Goal: Task Accomplishment & Management: Complete application form

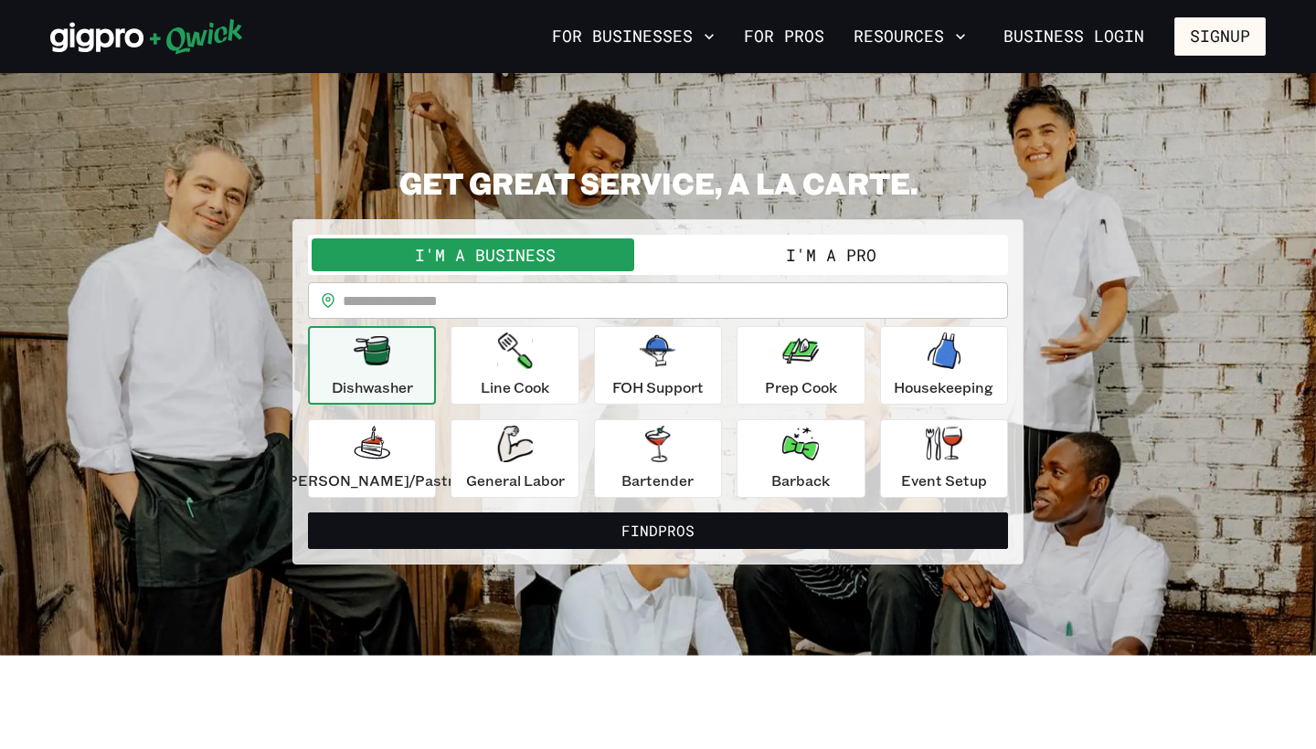
click at [740, 252] on button "I'm a Pro" at bounding box center [831, 255] width 346 height 33
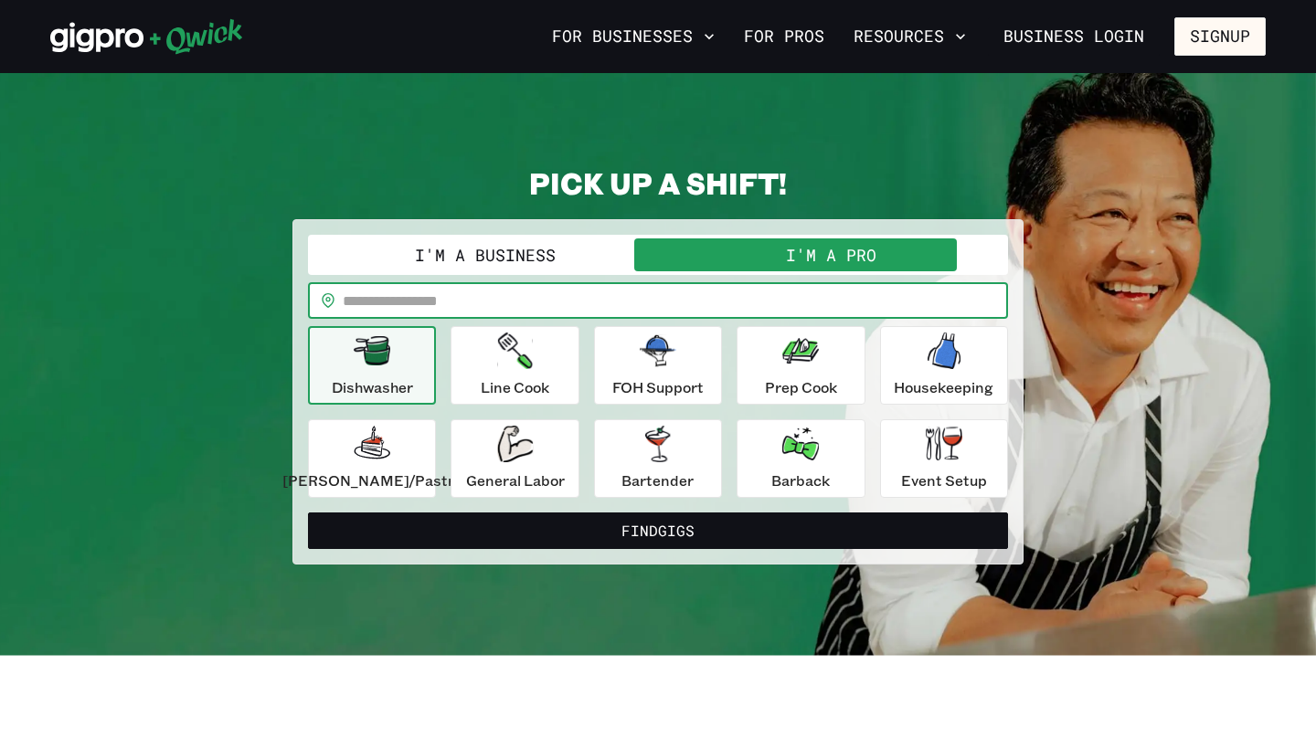
click at [571, 313] on input "text" at bounding box center [675, 300] width 665 height 37
type input "*****"
click at [937, 473] on p "Event Setup" at bounding box center [944, 481] width 86 height 22
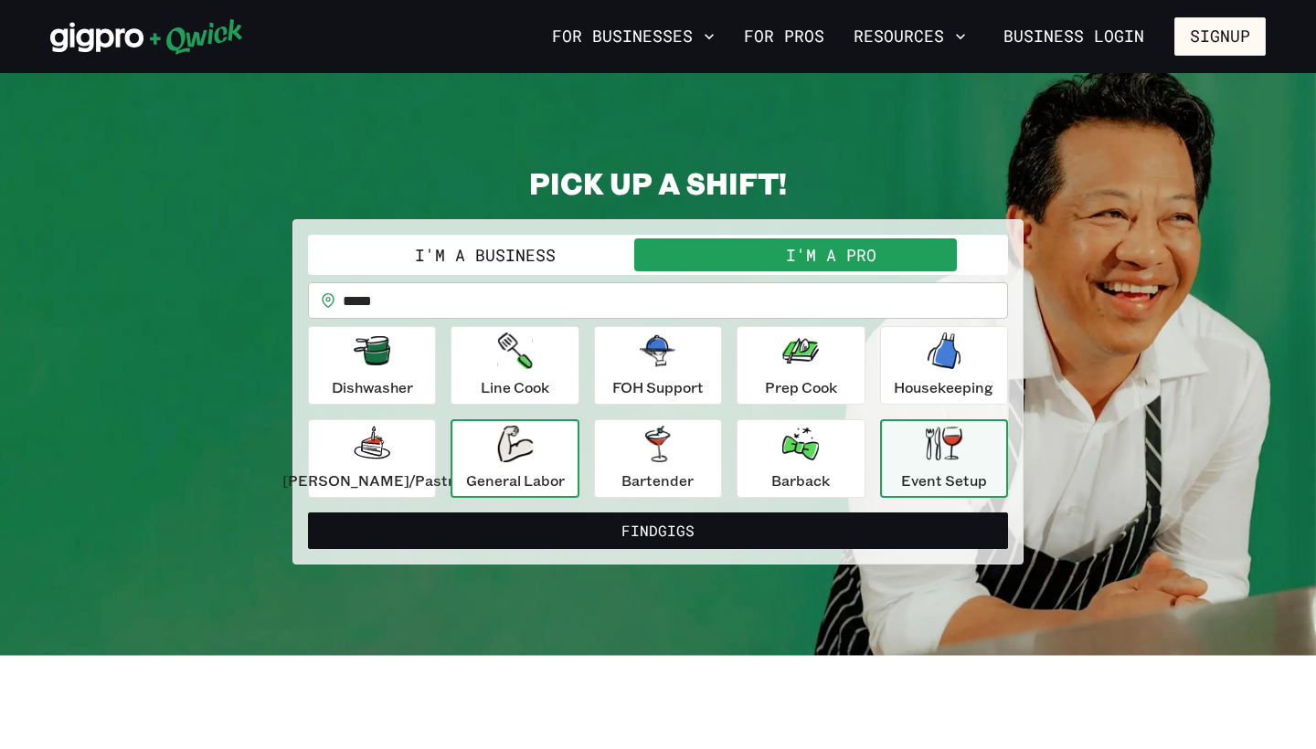
click at [545, 443] on div "General Labor" at bounding box center [515, 459] width 99 height 66
click at [906, 468] on div "Event Setup" at bounding box center [944, 459] width 86 height 66
click at [533, 460] on icon "button" at bounding box center [515, 444] width 36 height 37
click at [919, 482] on p "Event Setup" at bounding box center [944, 481] width 86 height 22
click at [565, 451] on div "General Labor" at bounding box center [515, 459] width 99 height 66
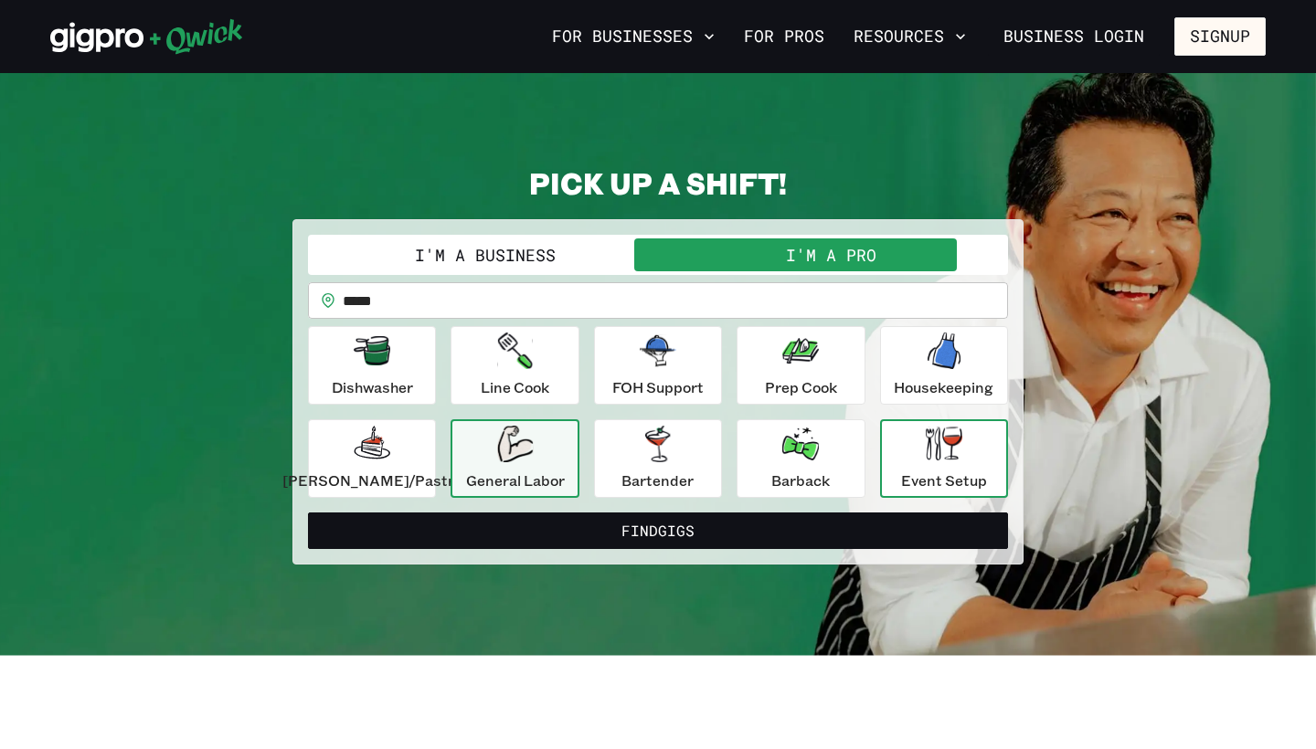
click at [906, 479] on p "Event Setup" at bounding box center [944, 481] width 86 height 22
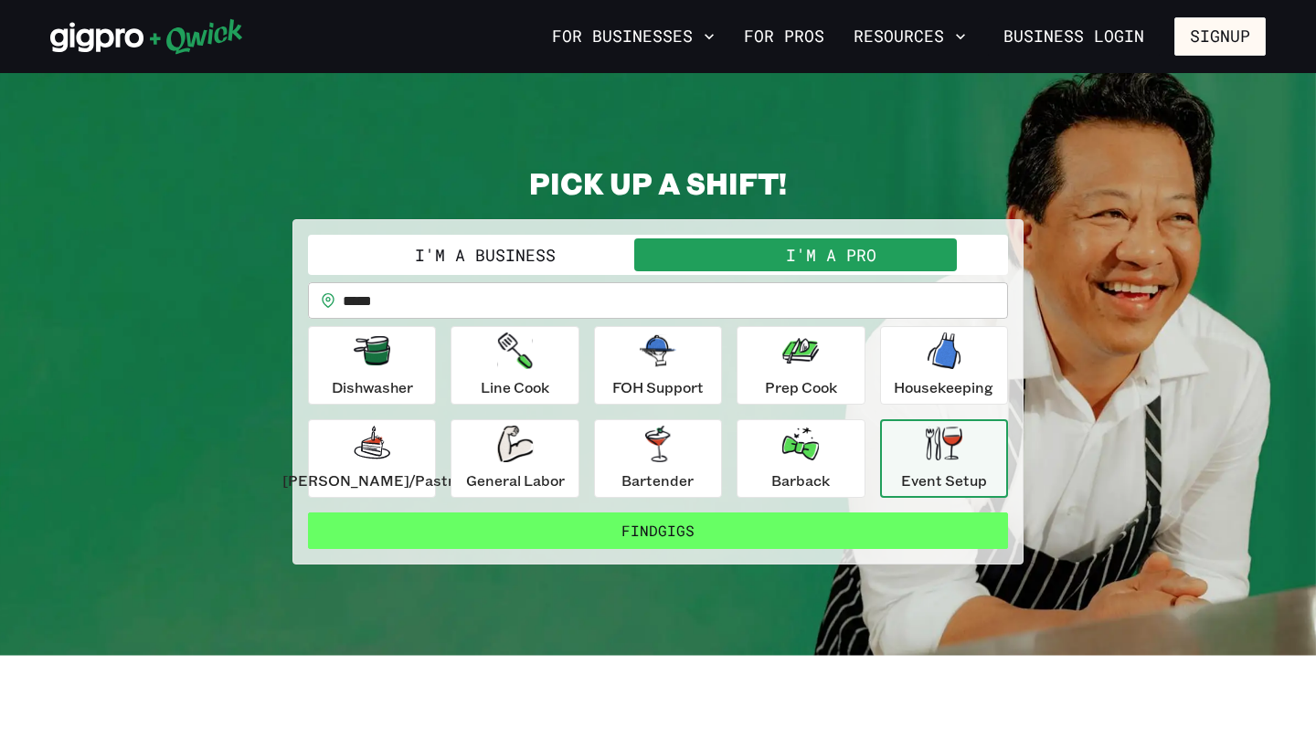
click at [683, 528] on button "Find Gigs" at bounding box center [658, 531] width 700 height 37
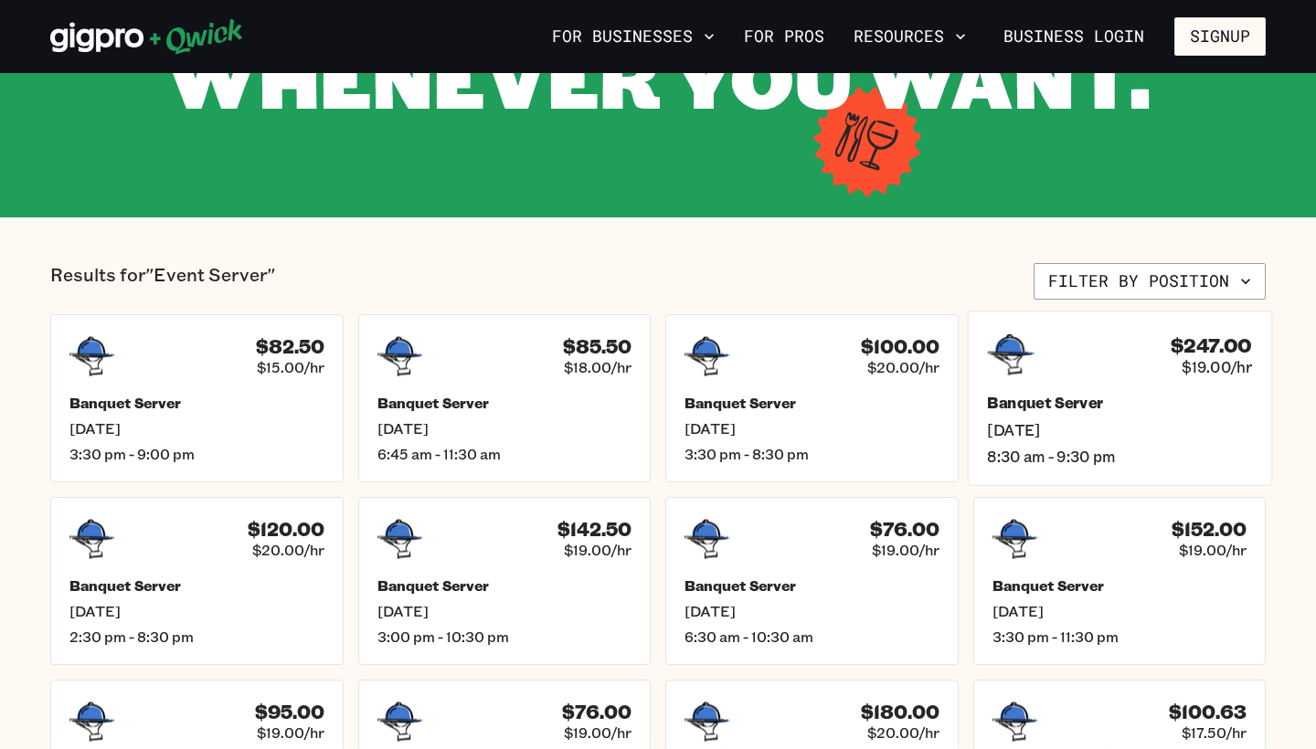
scroll to position [273, 0]
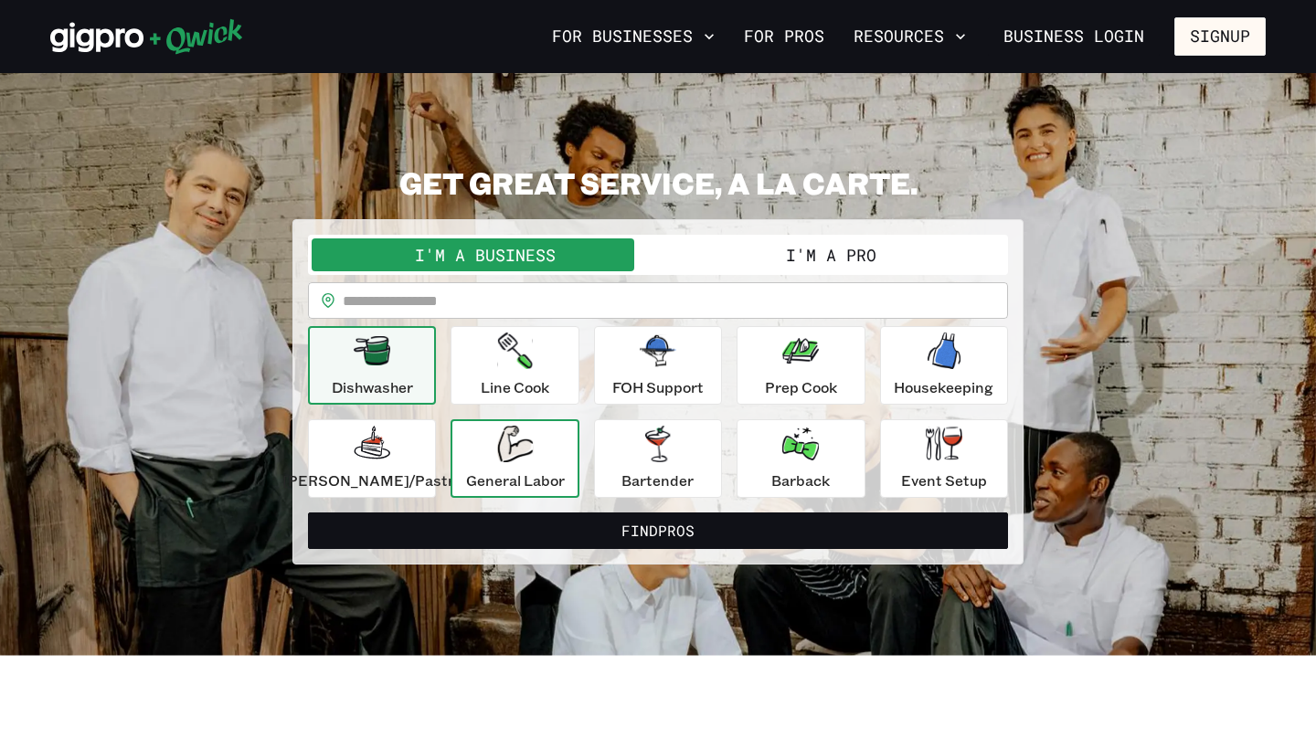
click at [535, 476] on p "General Labor" at bounding box center [515, 481] width 99 height 22
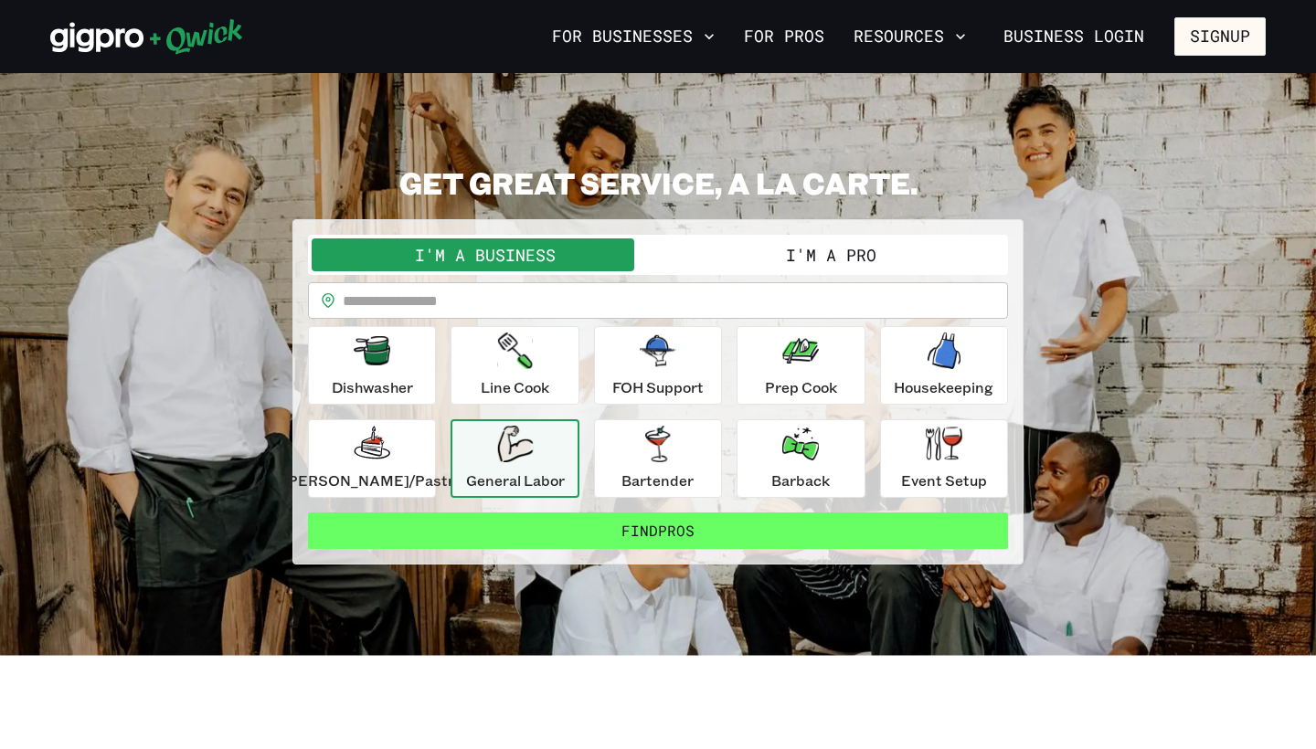
click at [607, 533] on button "Find Pros" at bounding box center [658, 531] width 700 height 37
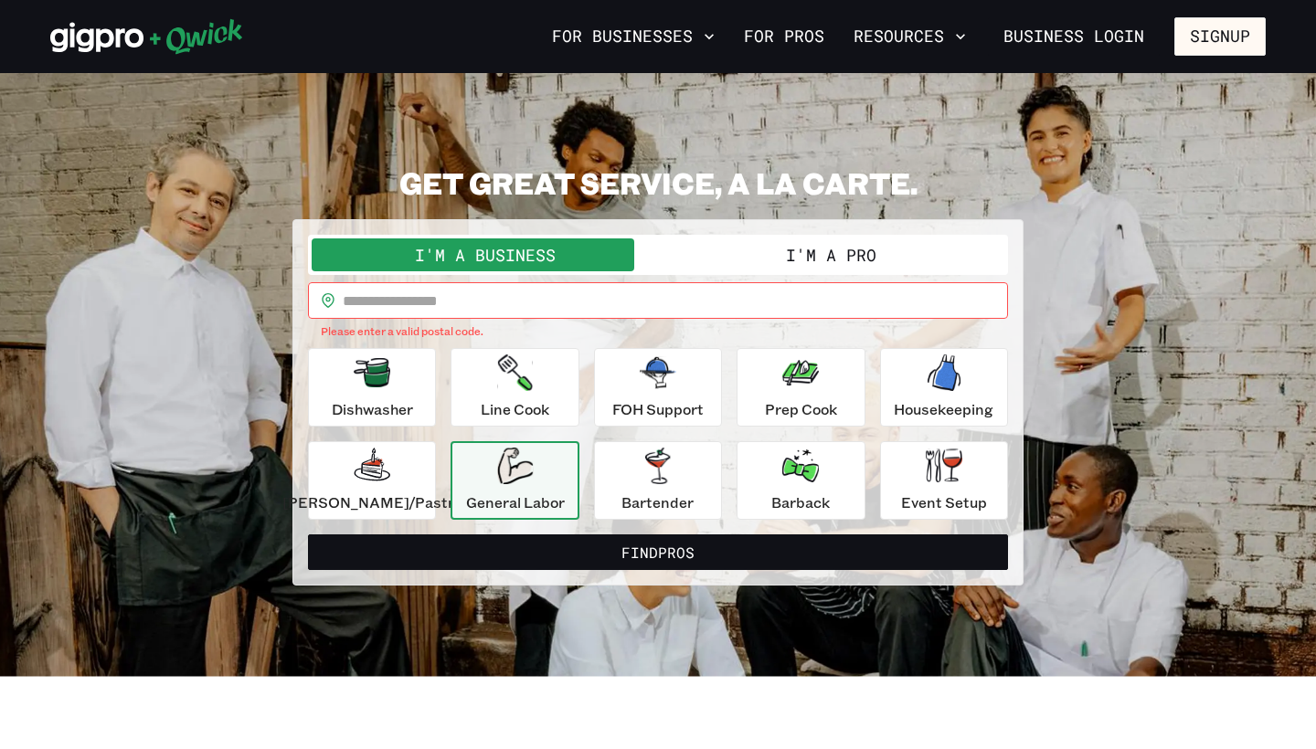
click at [524, 296] on input "text" at bounding box center [675, 300] width 665 height 37
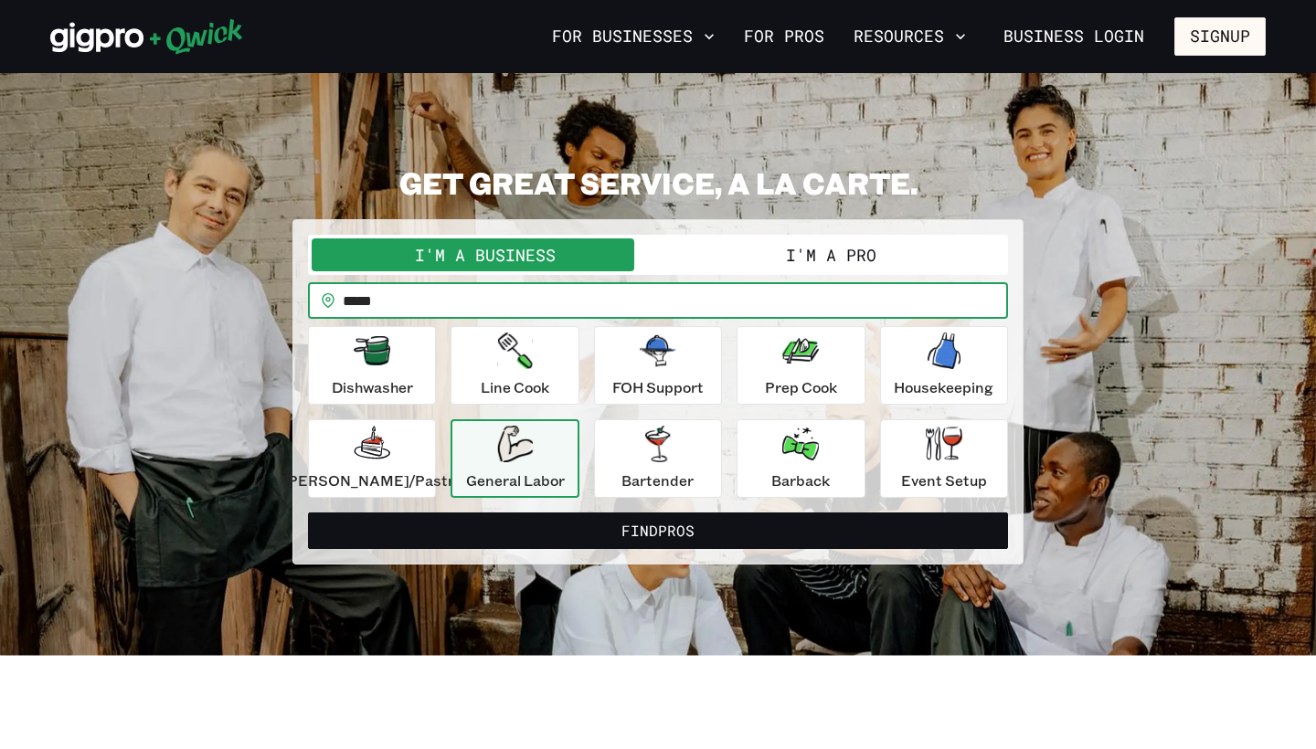
type input "*****"
click at [795, 253] on button "I'm a Pro" at bounding box center [831, 255] width 346 height 33
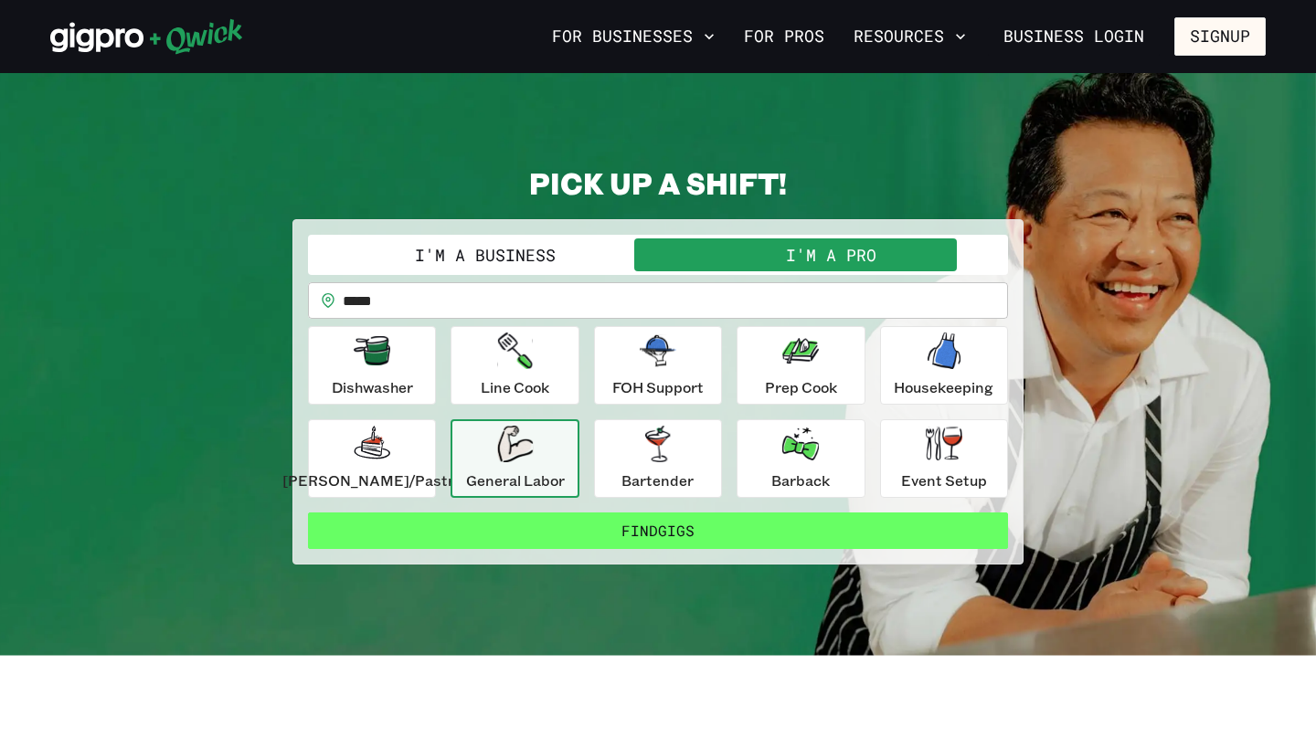
click at [610, 530] on button "Find Gigs" at bounding box center [658, 531] width 700 height 37
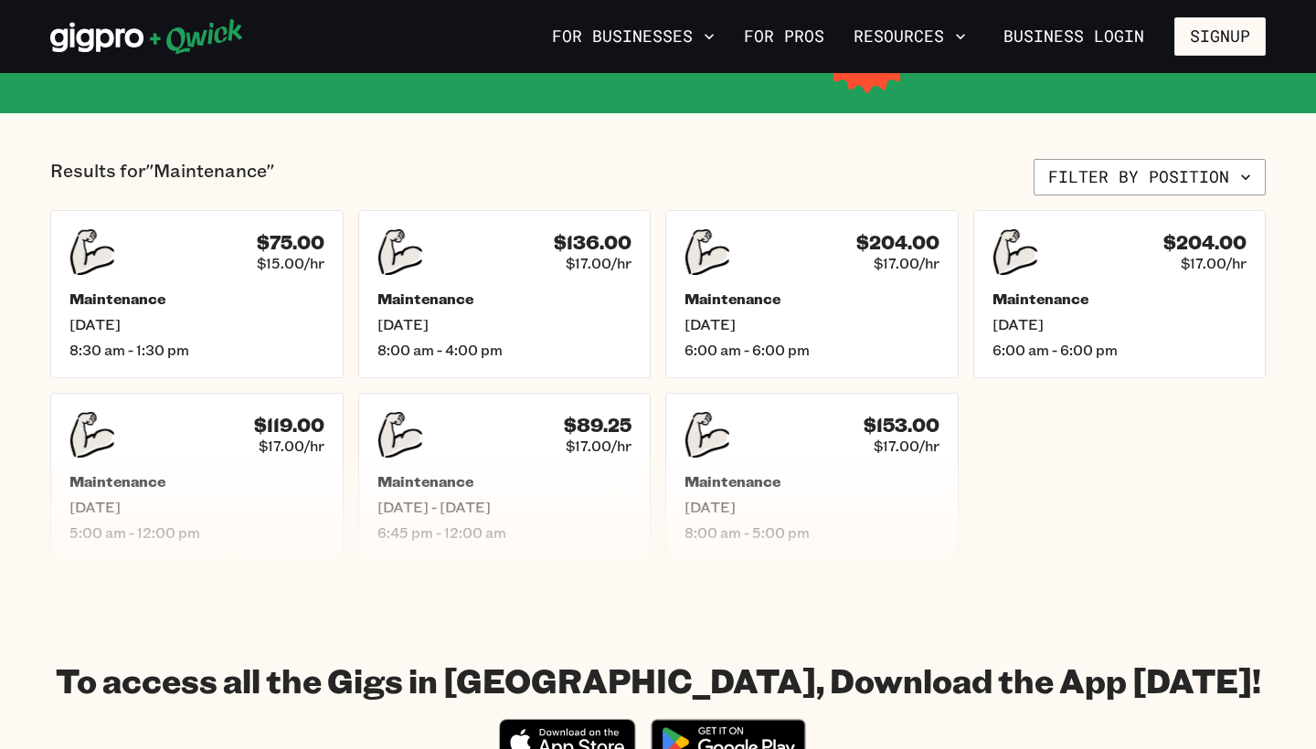
scroll to position [335, 0]
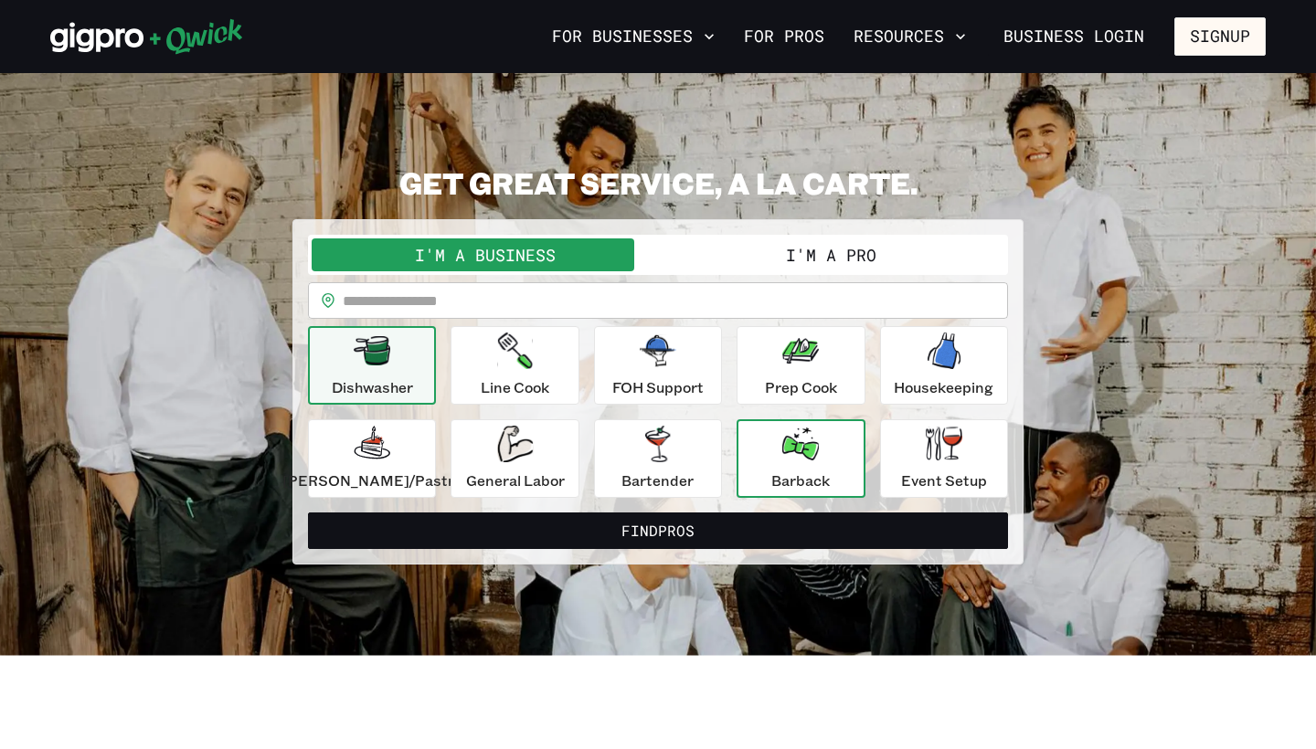
click at [771, 464] on div "Barback" at bounding box center [800, 459] width 58 height 66
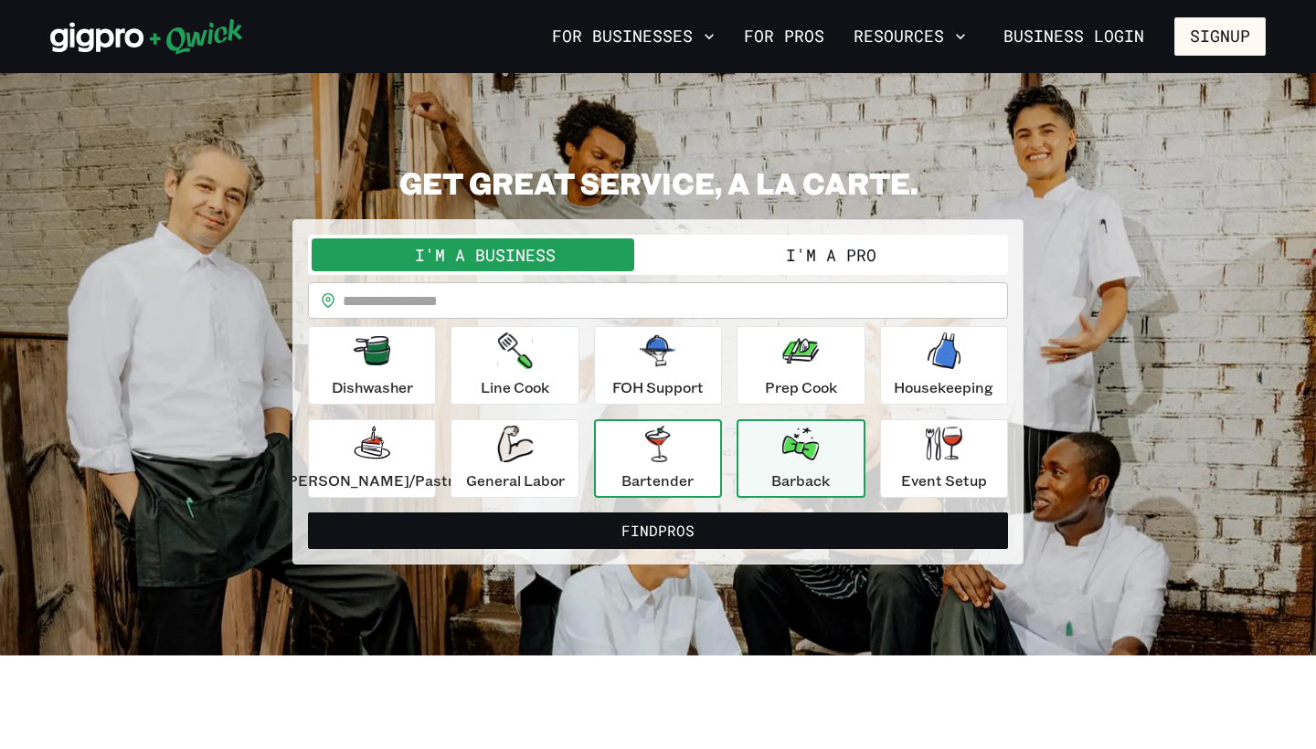
click at [688, 463] on div "Bartender" at bounding box center [657, 459] width 72 height 66
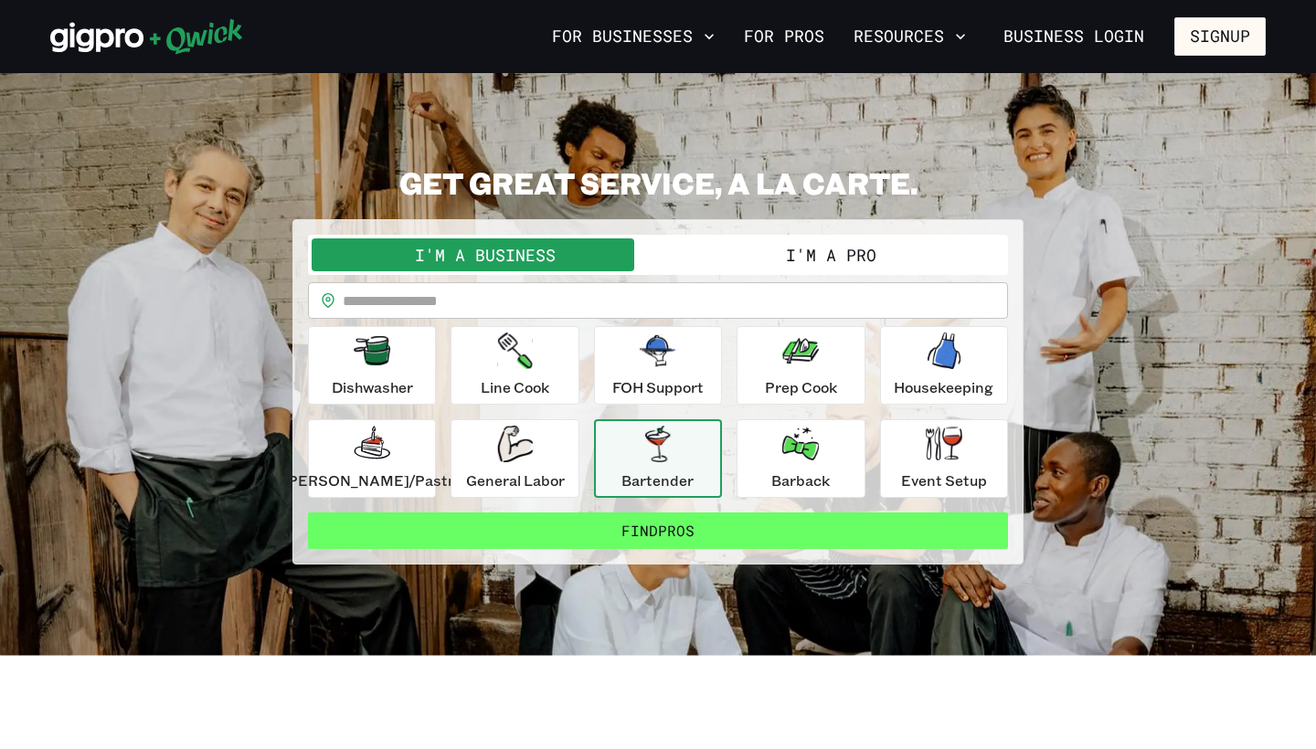
click at [618, 539] on button "Find Pros" at bounding box center [658, 531] width 700 height 37
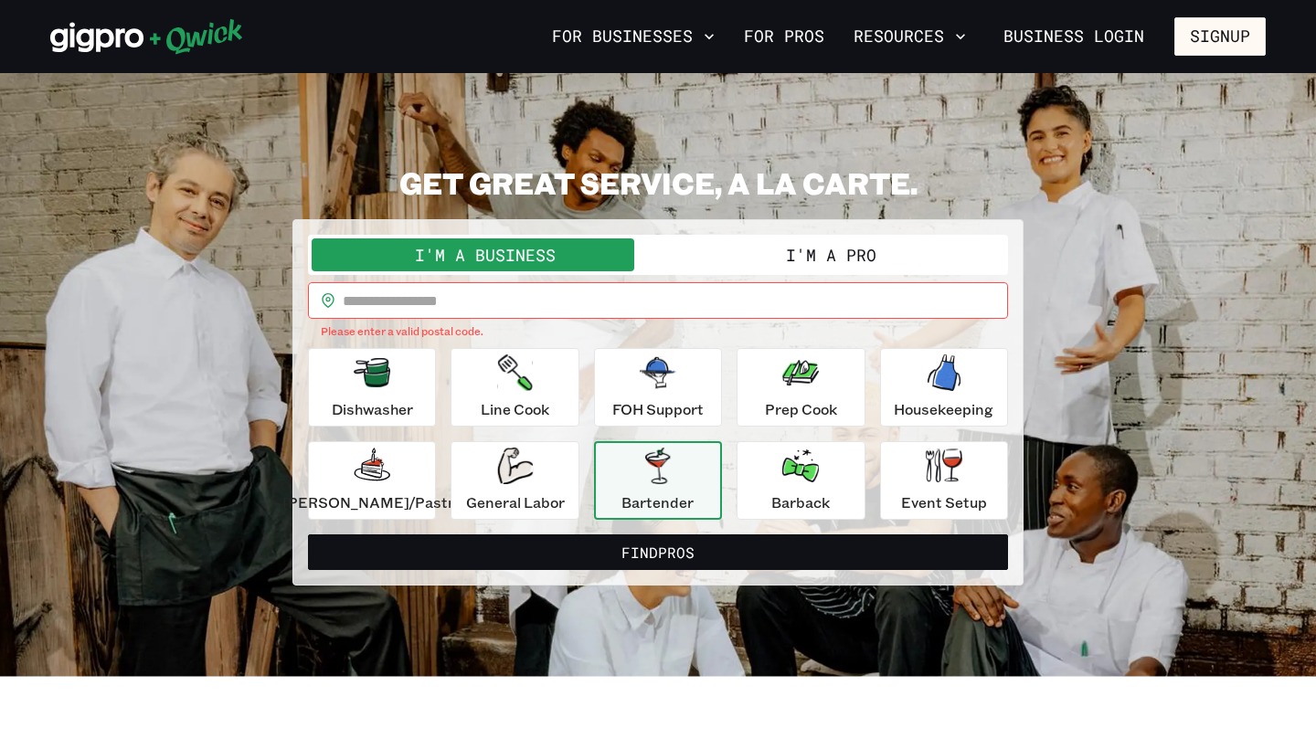
click at [532, 312] on input "text" at bounding box center [675, 300] width 665 height 37
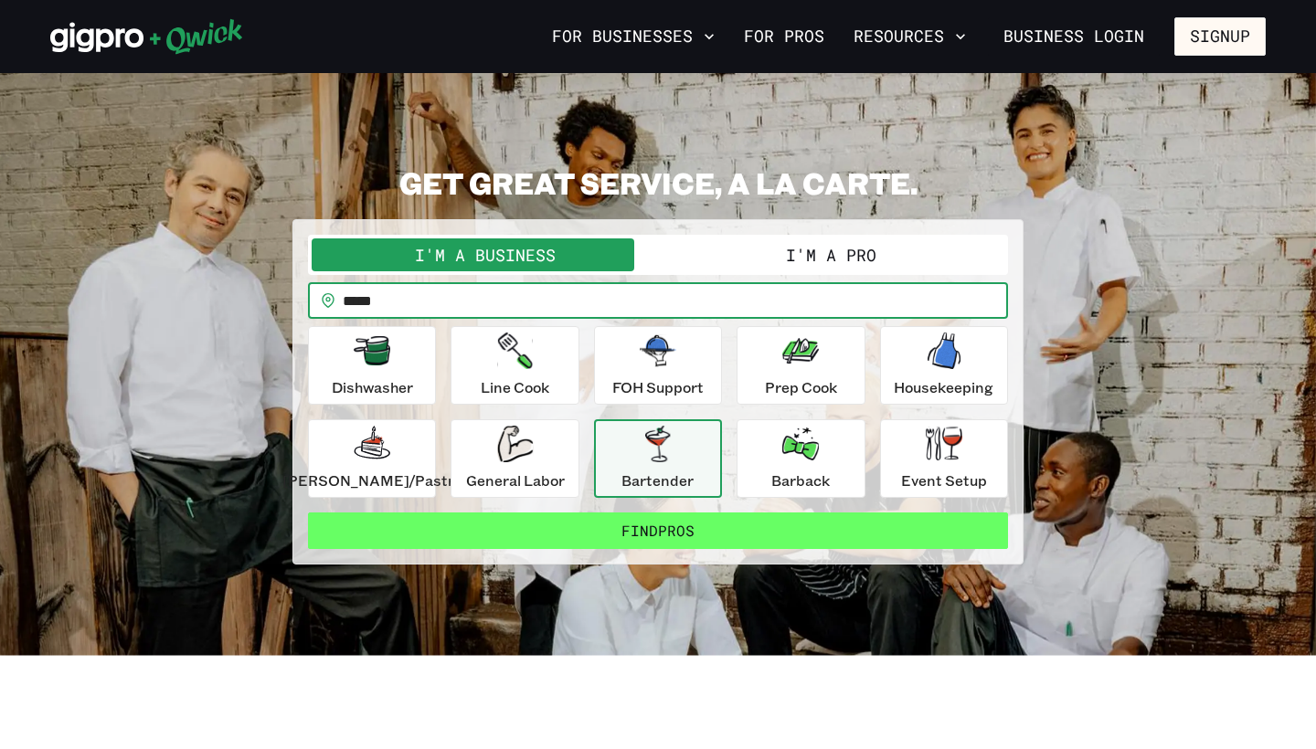
type input "*****"
click at [600, 536] on button "Find Pros" at bounding box center [658, 531] width 700 height 37
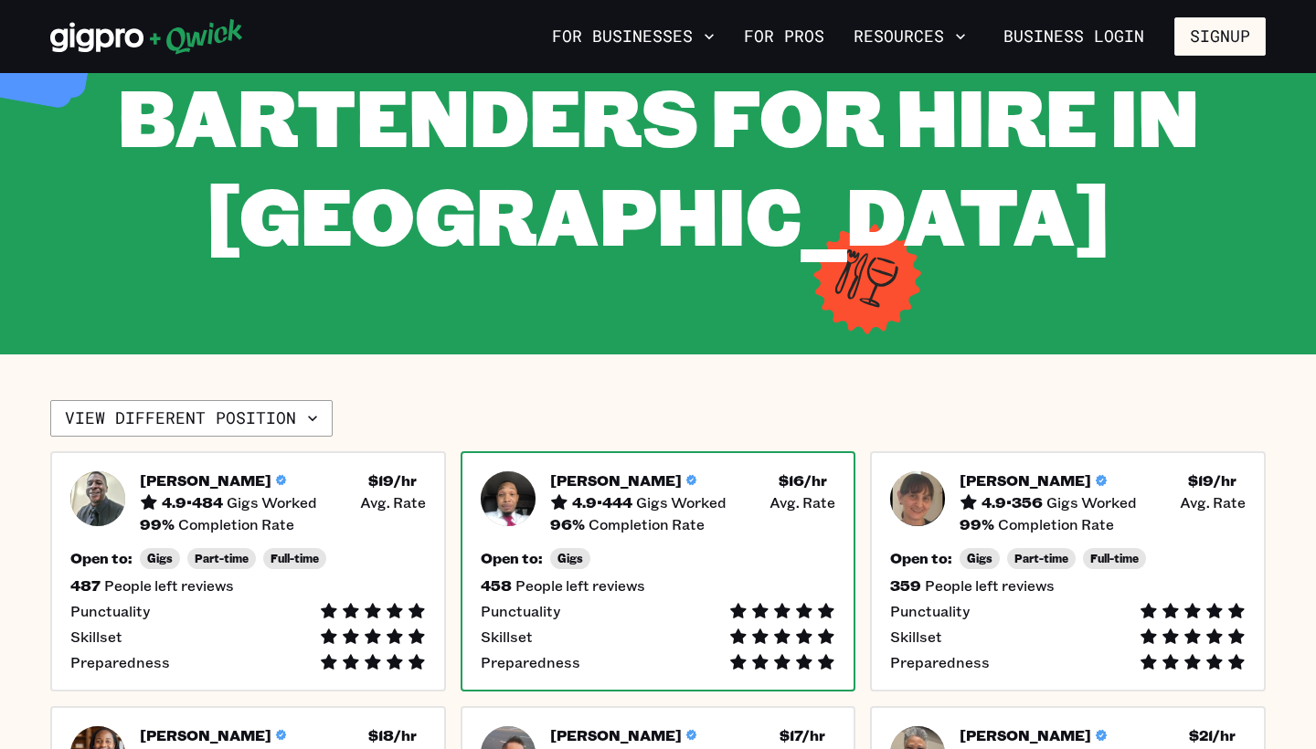
scroll to position [81, 0]
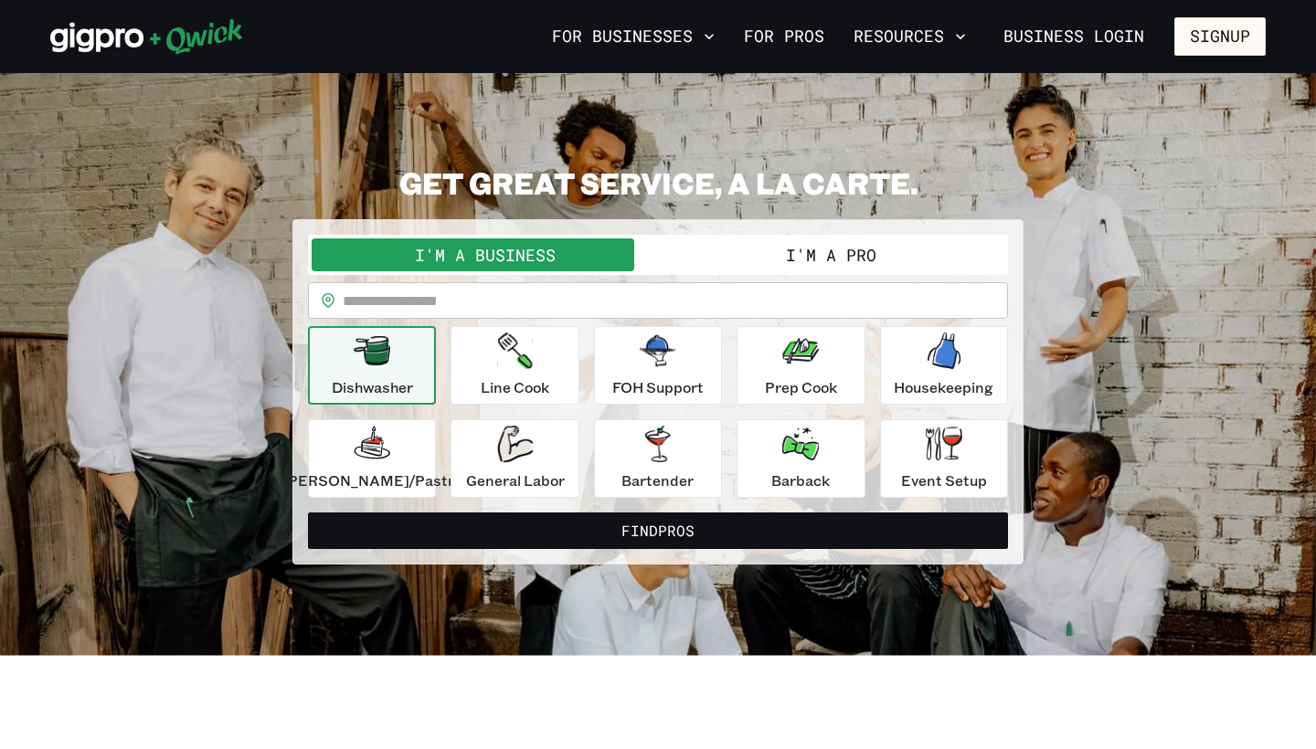
click at [737, 259] on button "I'm a Pro" at bounding box center [831, 255] width 346 height 33
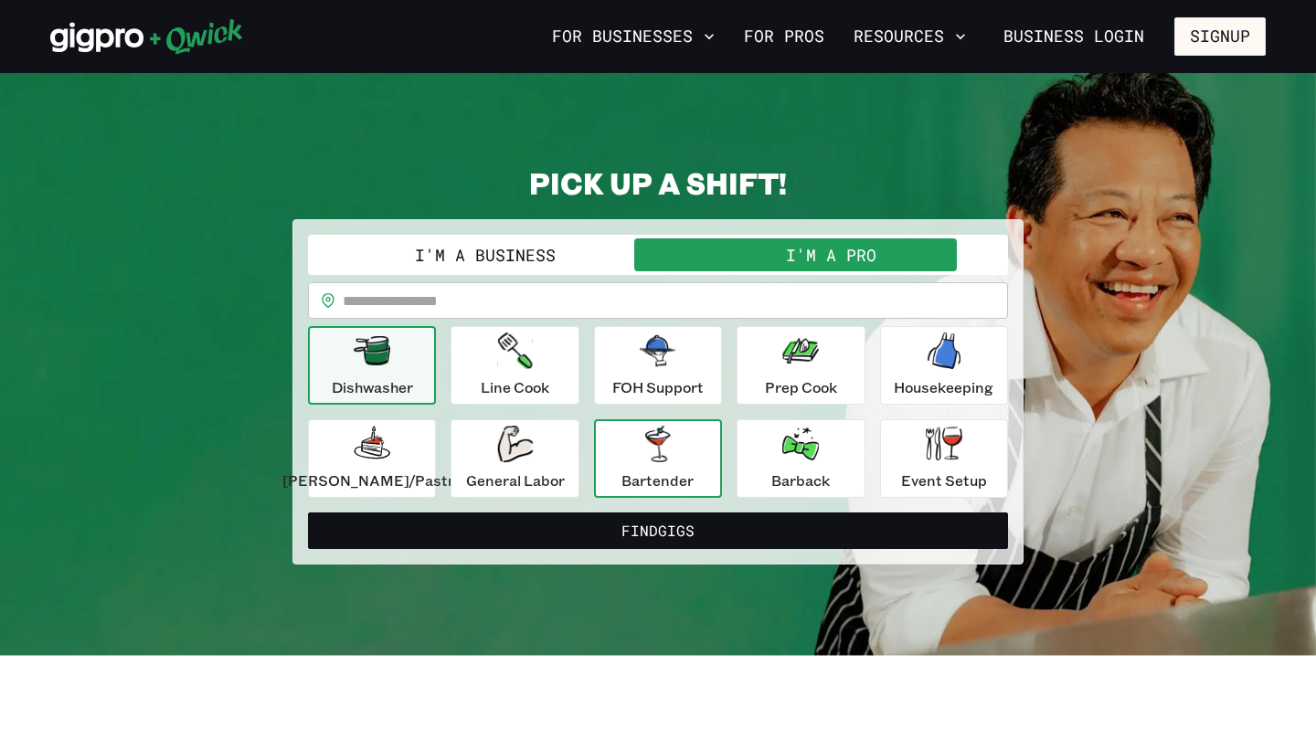
click at [653, 453] on icon "button" at bounding box center [657, 444] width 25 height 37
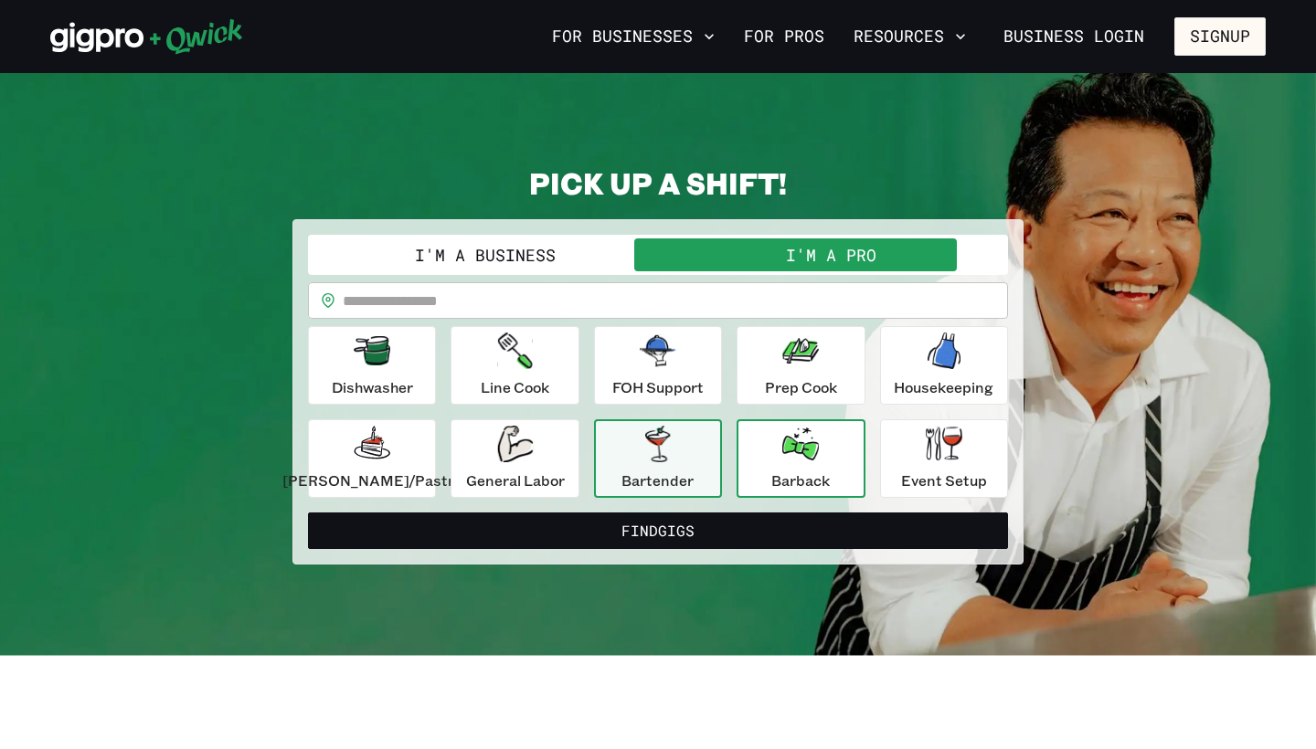
click at [781, 473] on p "Barback" at bounding box center [800, 481] width 58 height 22
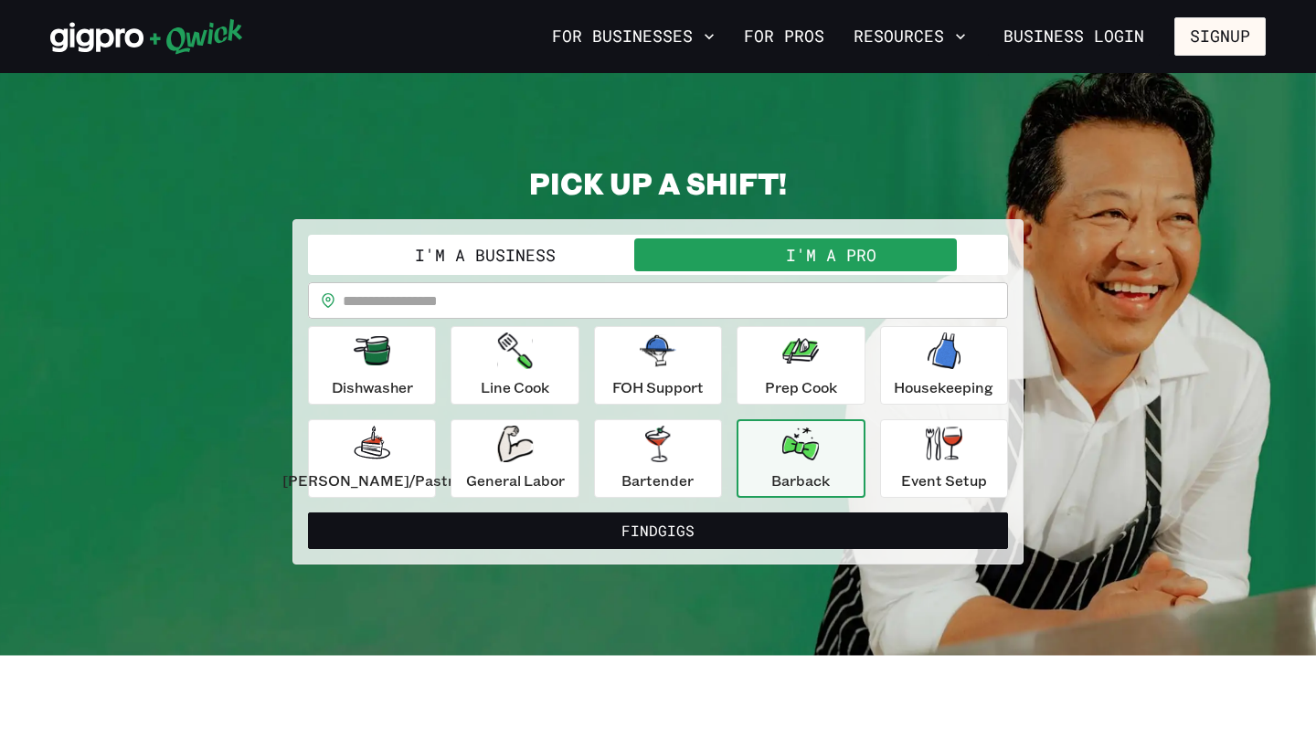
click at [608, 292] on input "text" at bounding box center [675, 300] width 665 height 37
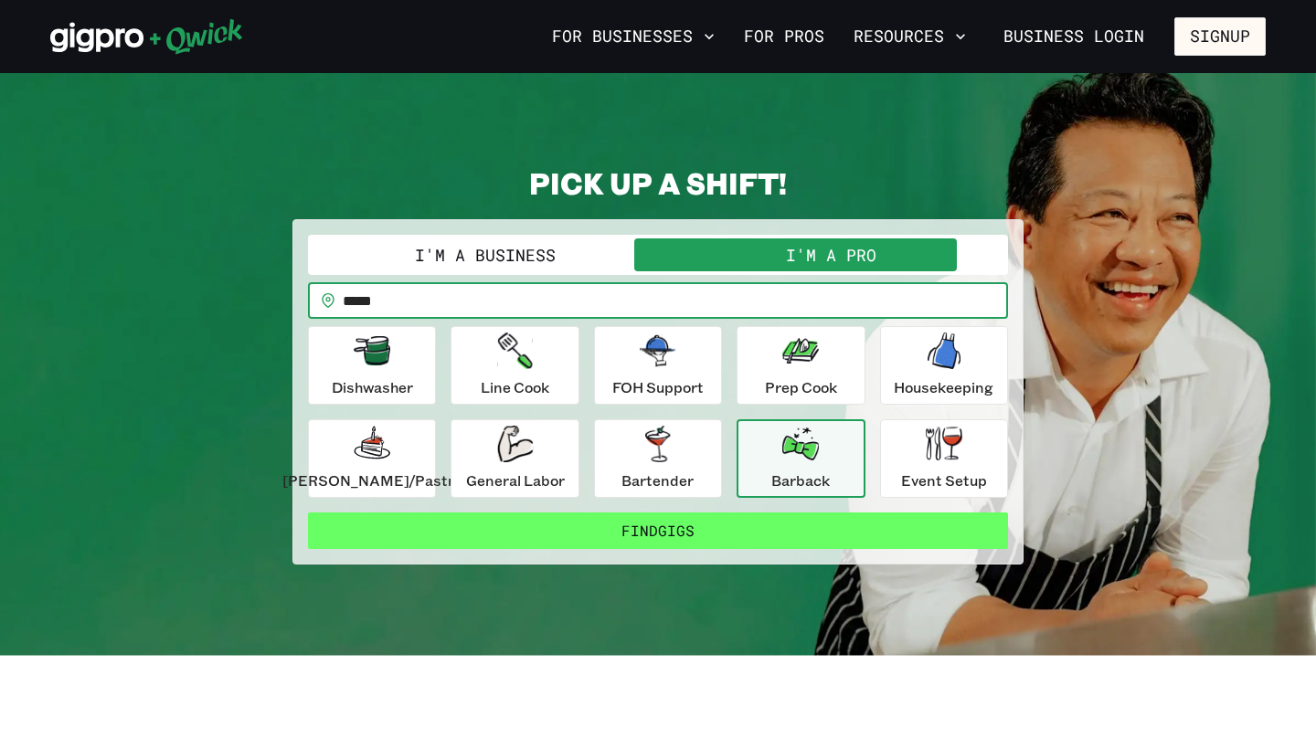
type input "*****"
click at [556, 546] on button "Find Gigs" at bounding box center [658, 531] width 700 height 37
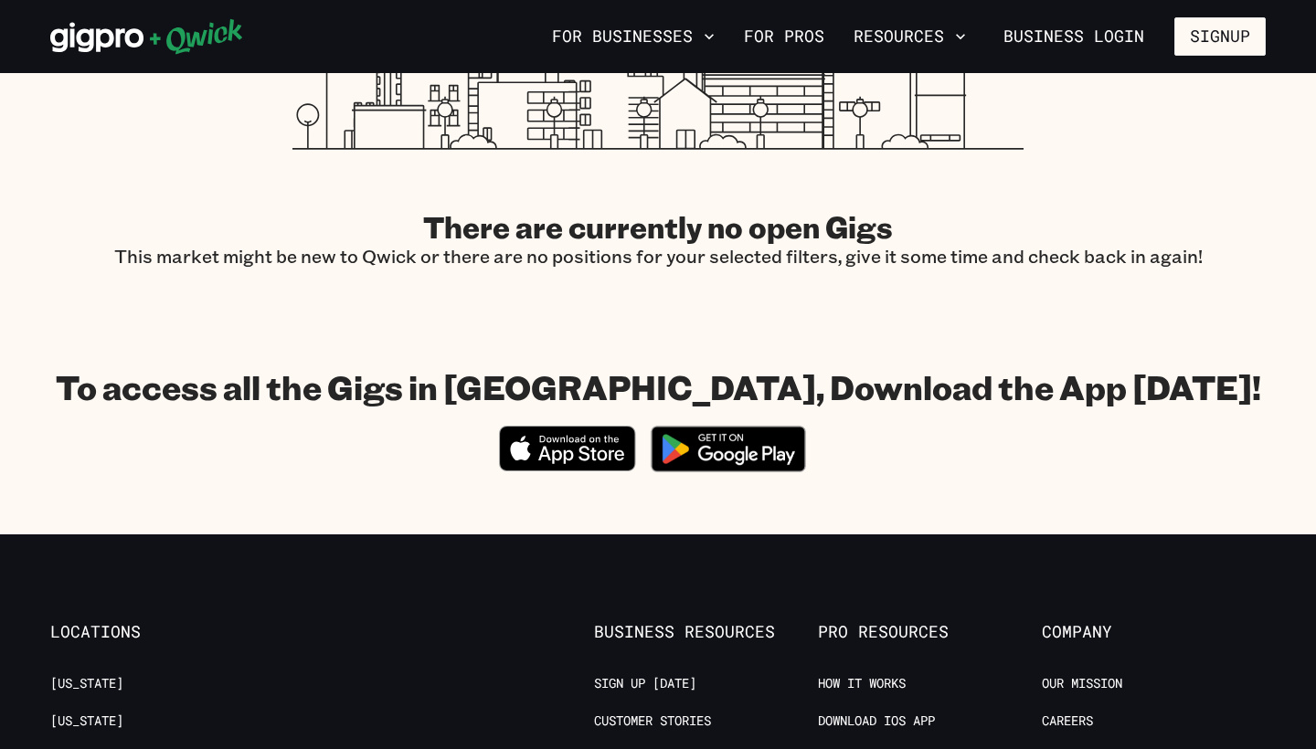
scroll to position [698, 0]
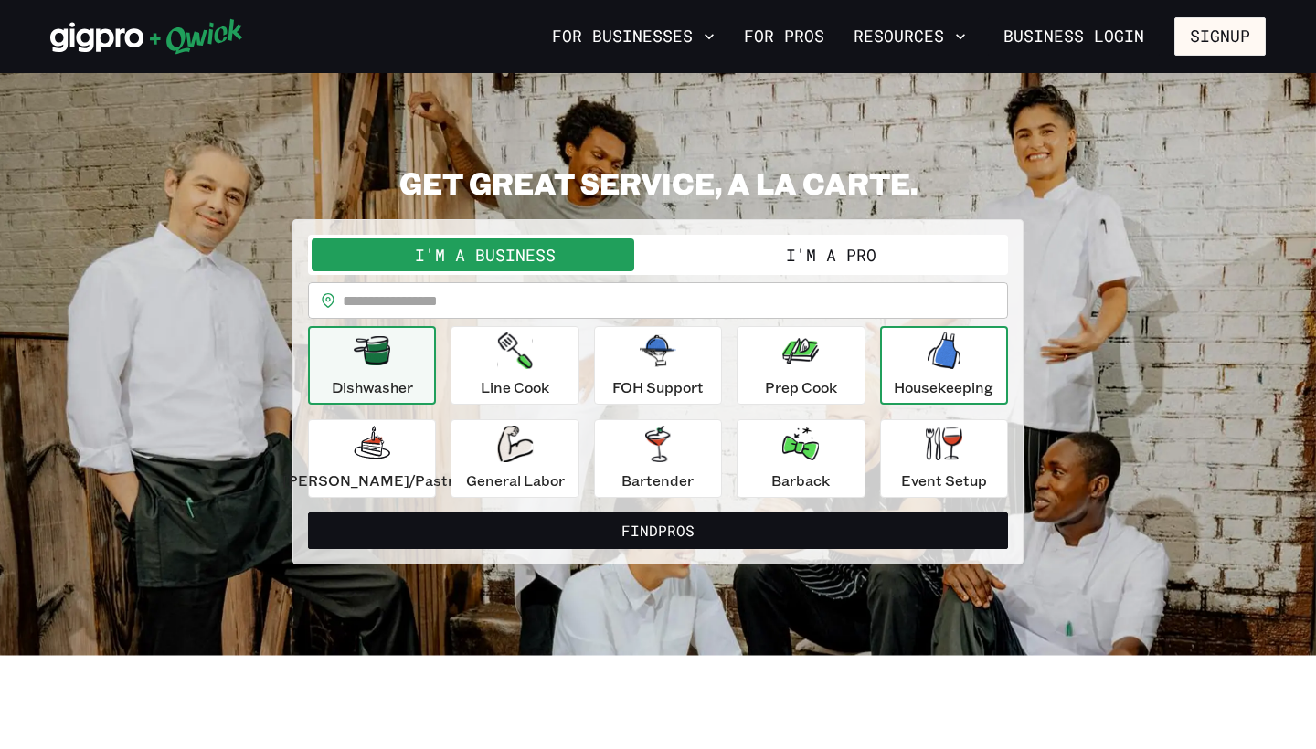
click at [928, 363] on icon "button" at bounding box center [944, 351] width 33 height 37
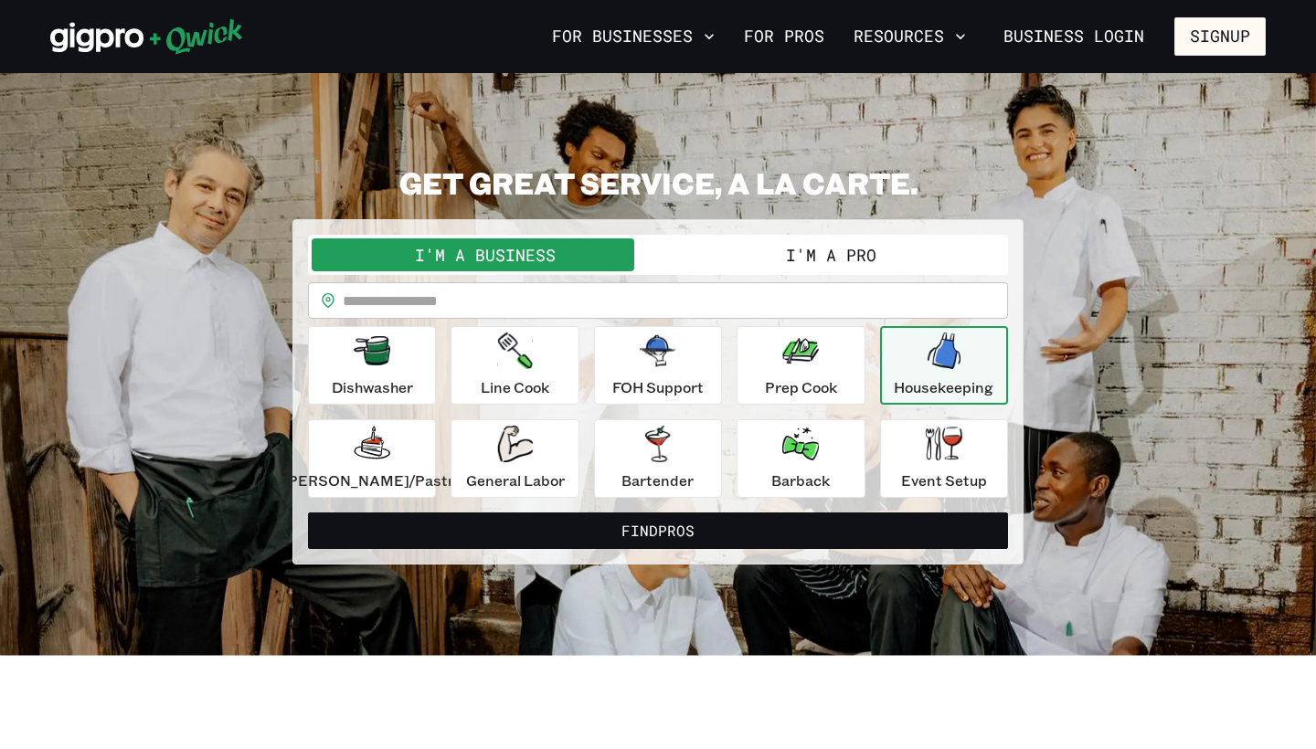
click at [779, 240] on button "I'm a Pro" at bounding box center [831, 255] width 346 height 33
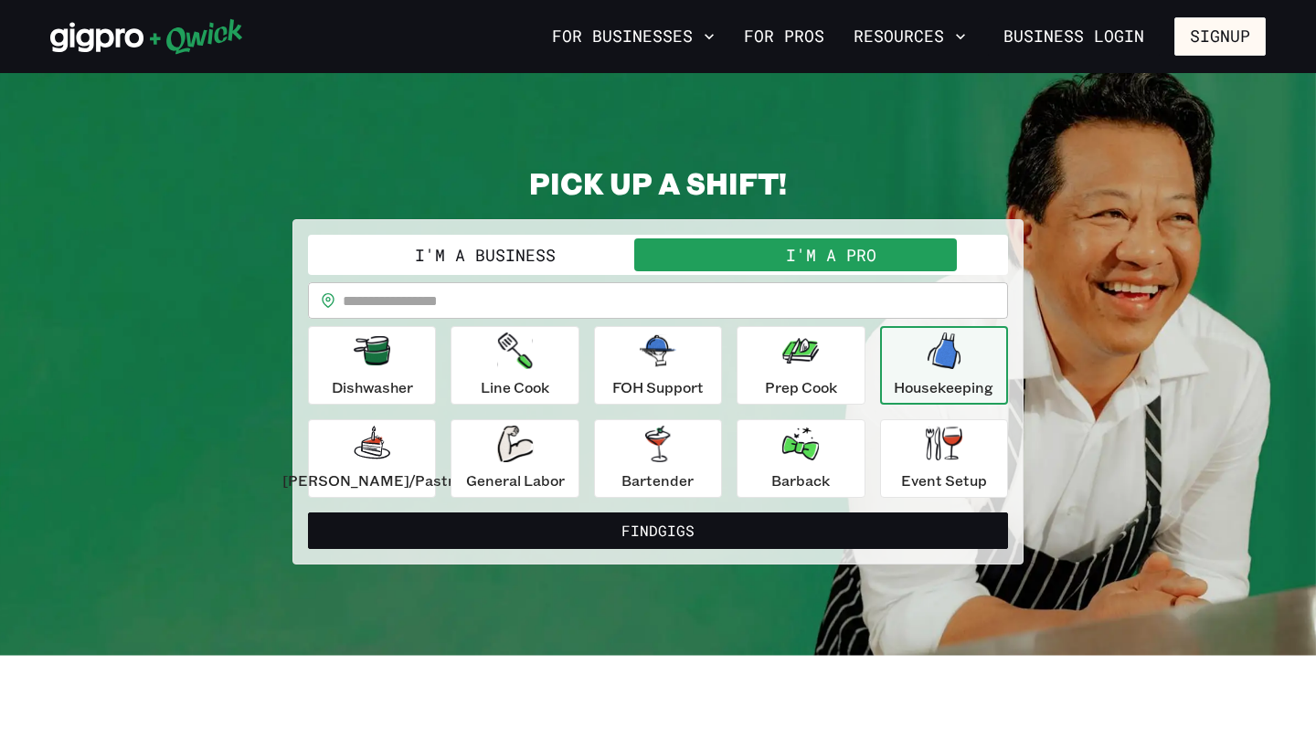
click at [683, 286] on input "text" at bounding box center [675, 300] width 665 height 37
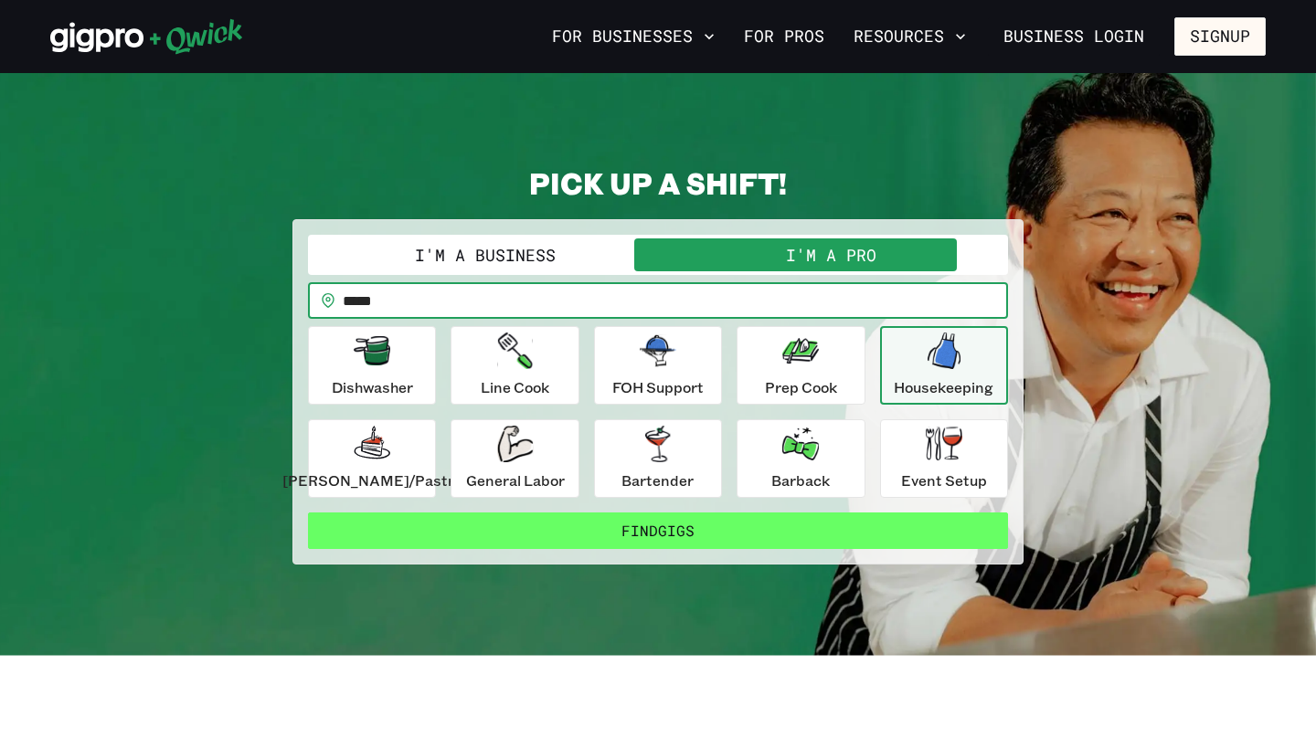
type input "*****"
click at [661, 523] on button "Find Gigs" at bounding box center [658, 531] width 700 height 37
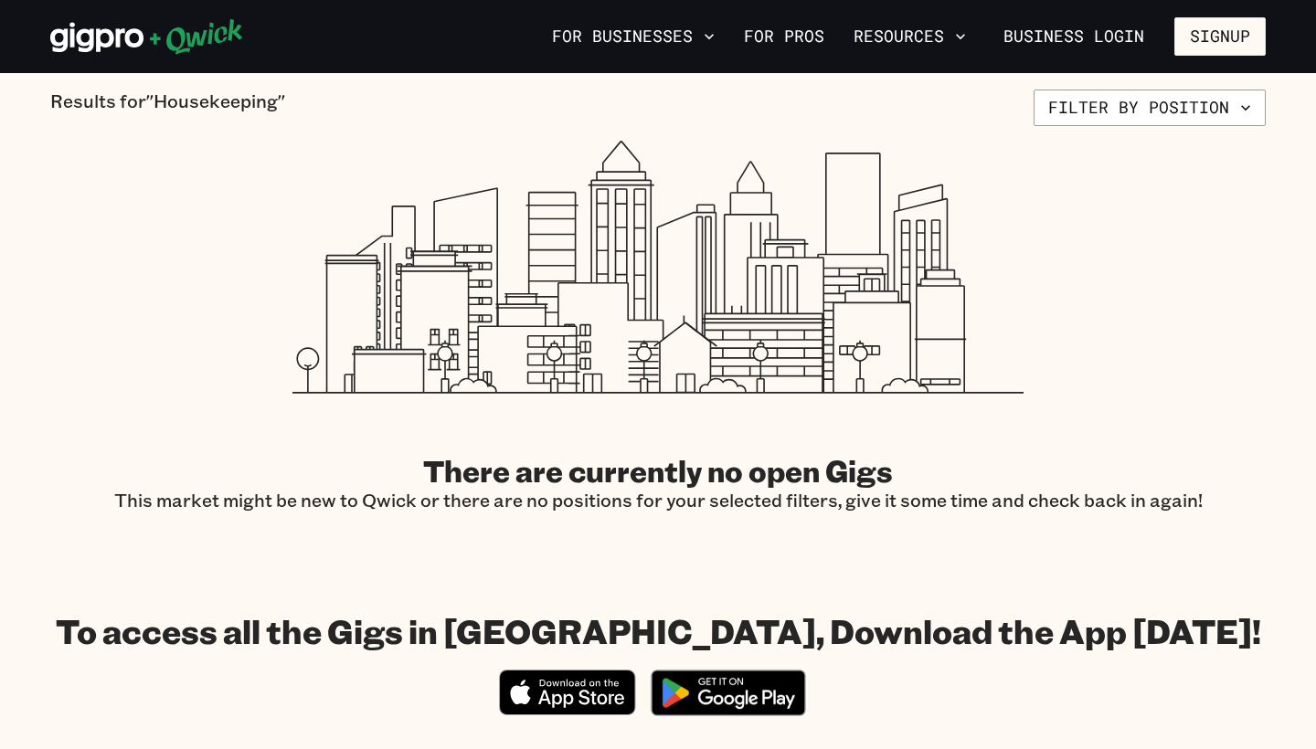
scroll to position [466, 0]
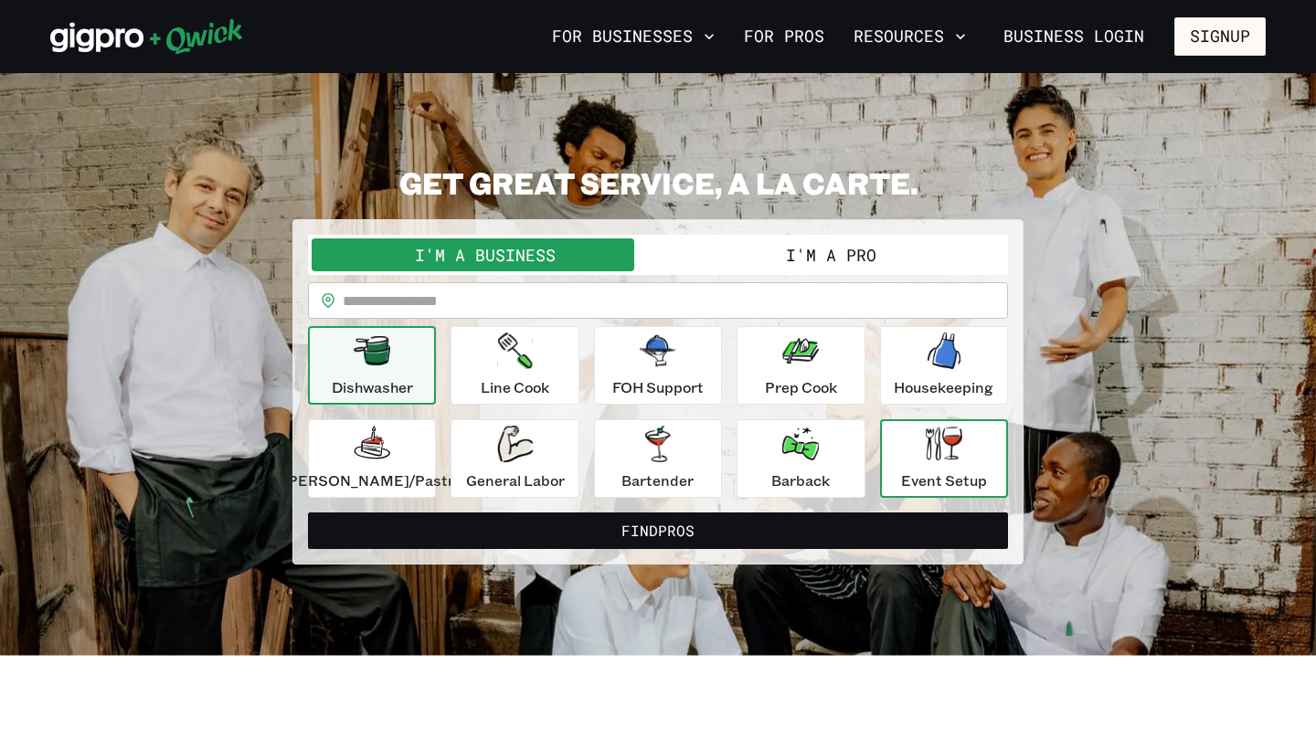
click at [926, 438] on icon "button" at bounding box center [944, 444] width 37 height 34
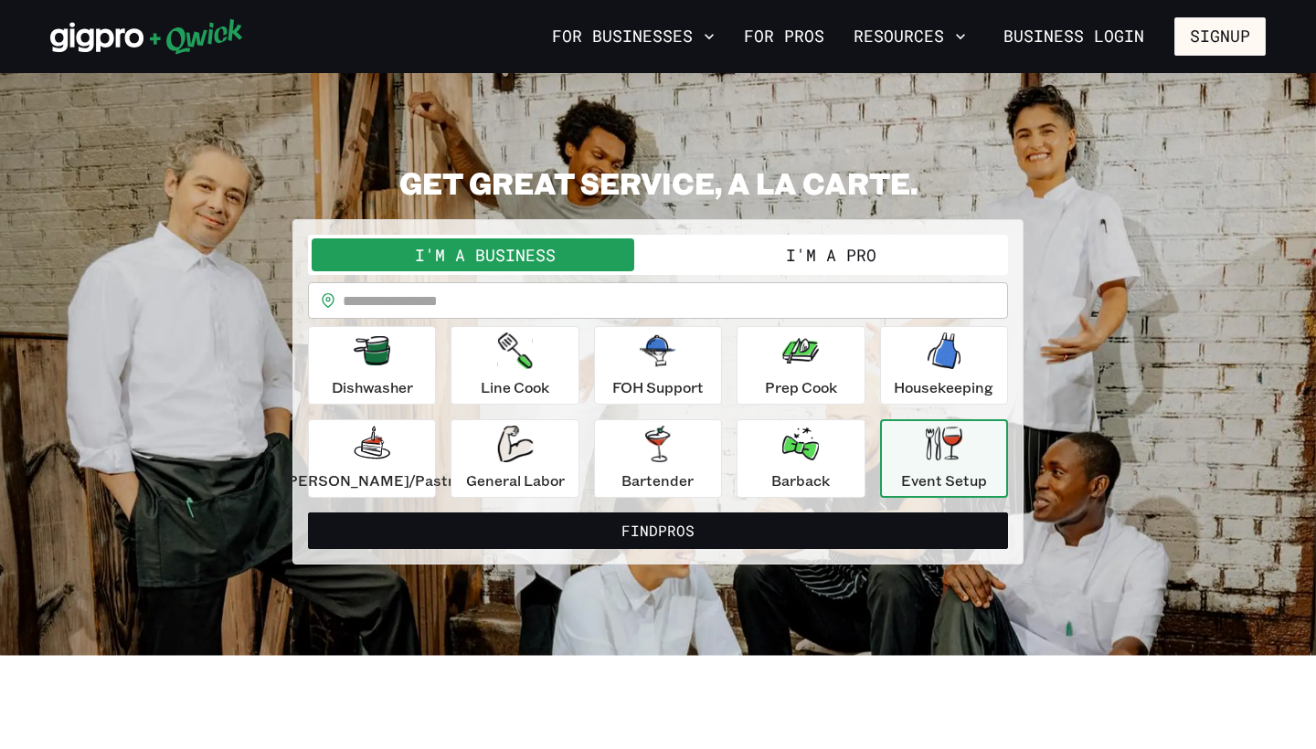
click at [785, 253] on button "I'm a Pro" at bounding box center [831, 255] width 346 height 33
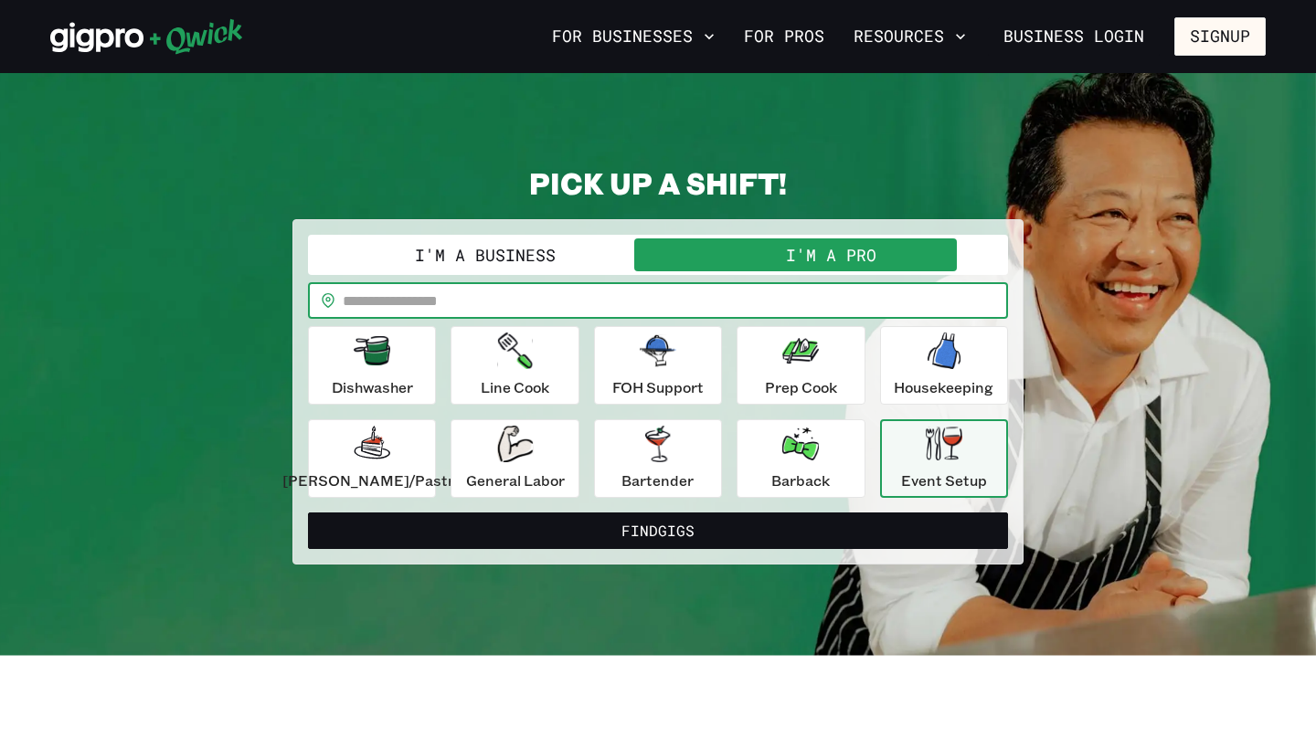
click at [716, 308] on input "text" at bounding box center [675, 300] width 665 height 37
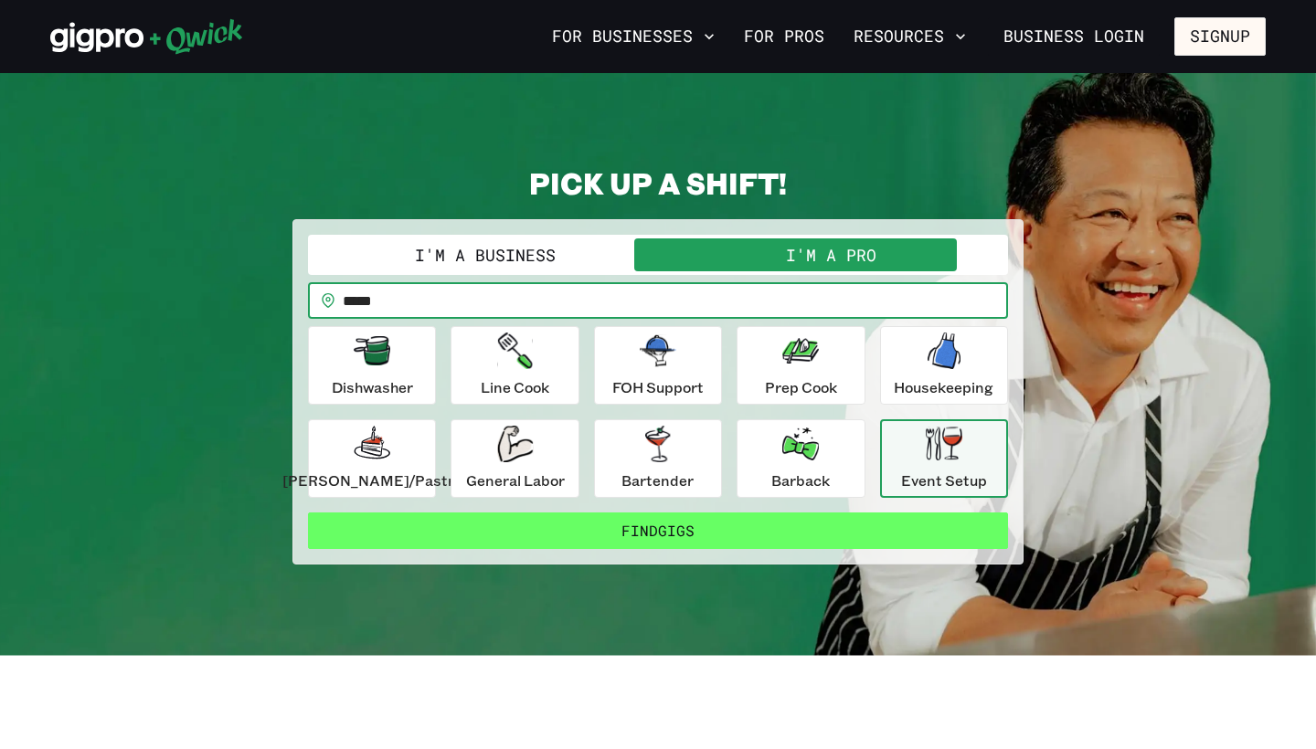
type input "*****"
click at [687, 537] on button "Find Gigs" at bounding box center [658, 531] width 700 height 37
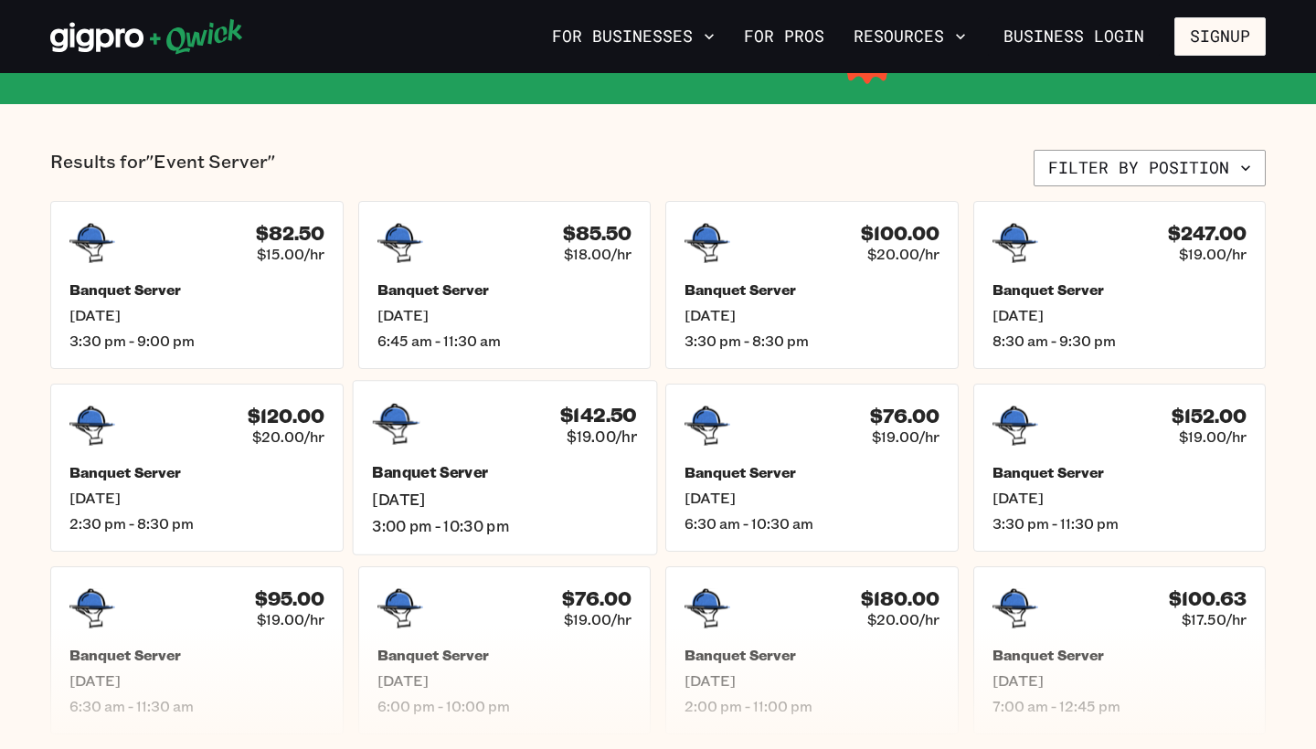
scroll to position [387, 0]
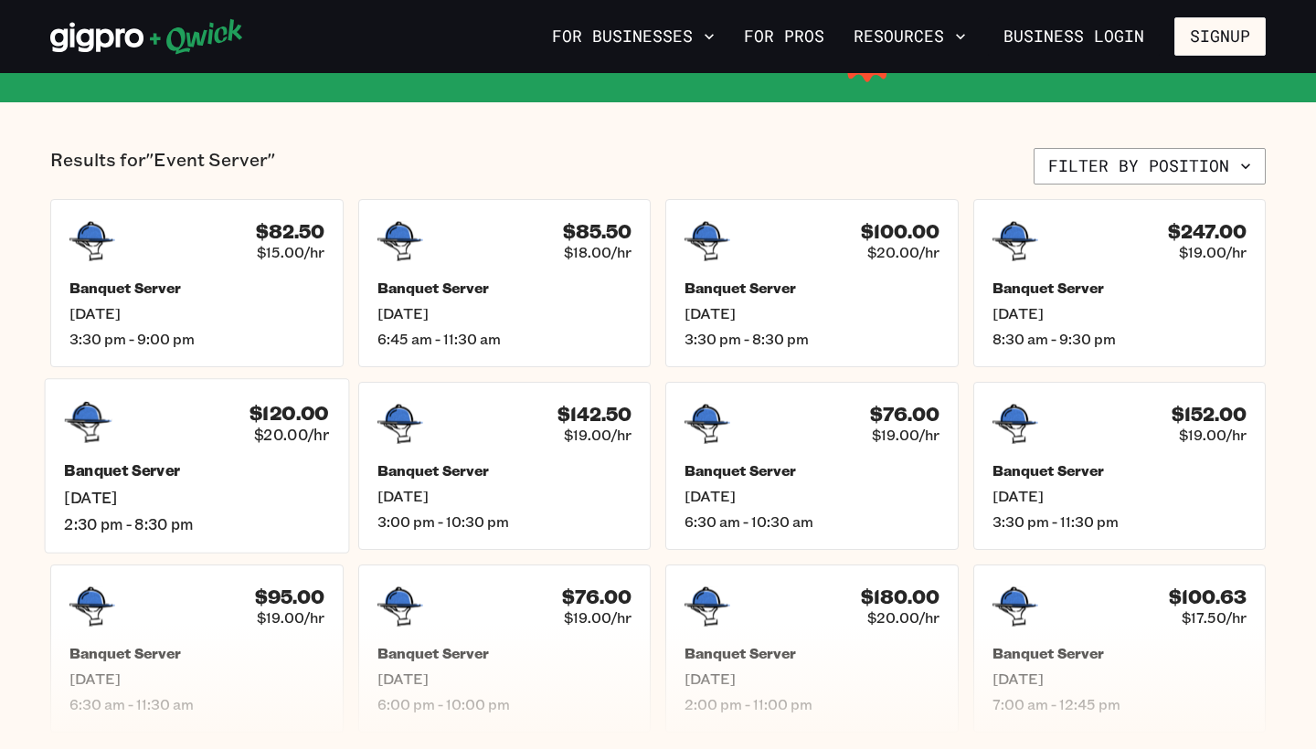
click at [270, 465] on h5 "Banquet Server" at bounding box center [196, 470] width 265 height 19
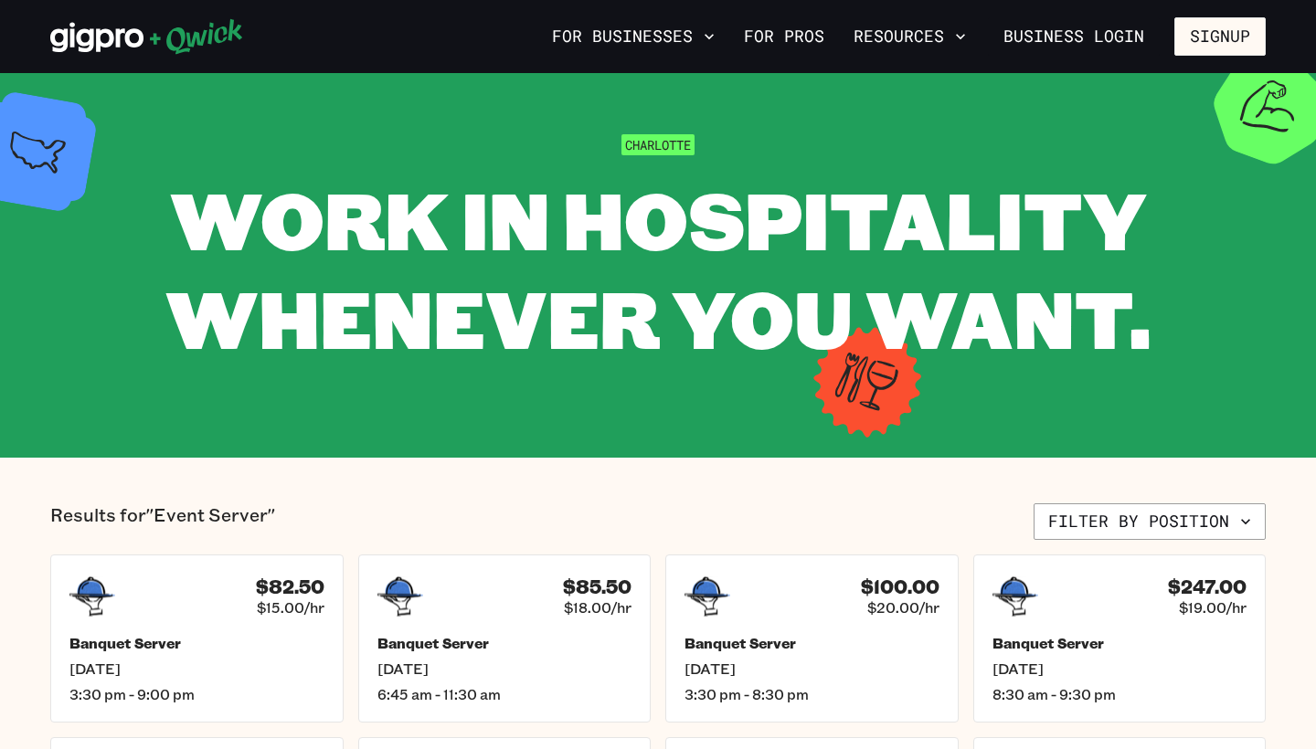
scroll to position [34, 0]
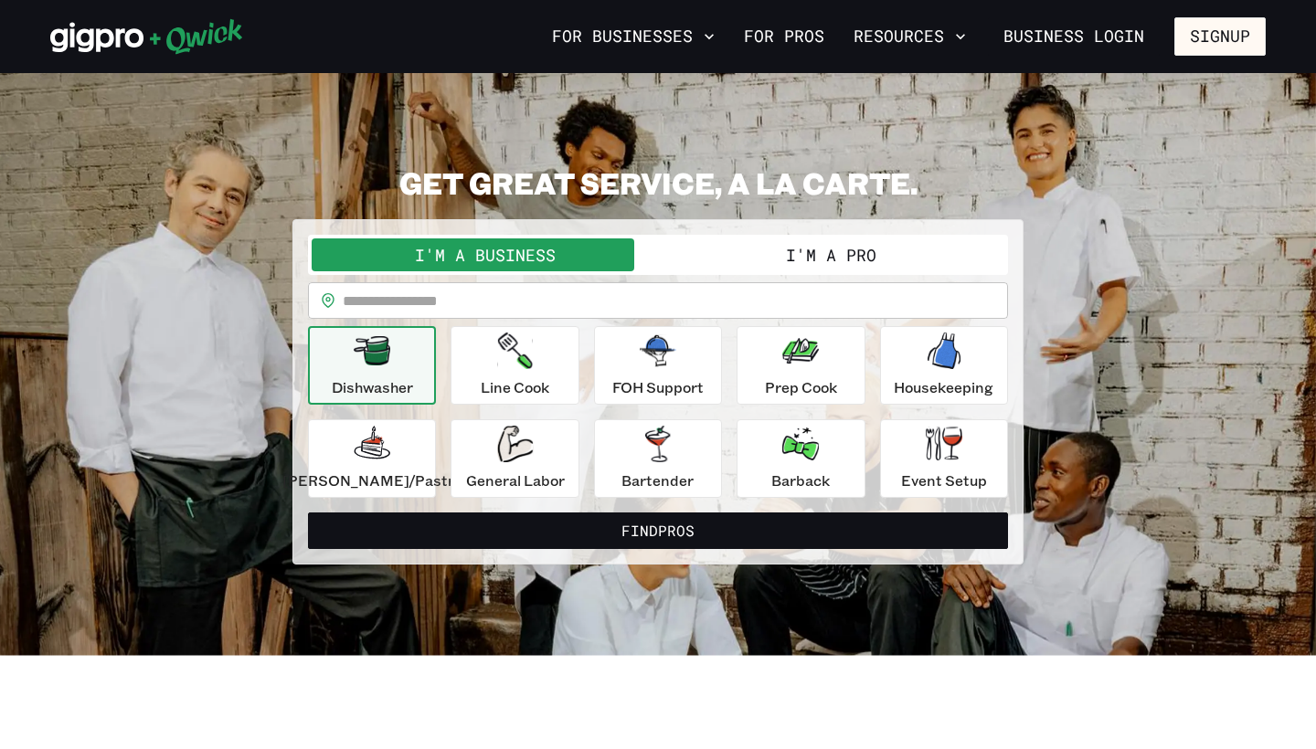
click at [822, 266] on button "I'm a Pro" at bounding box center [831, 255] width 346 height 33
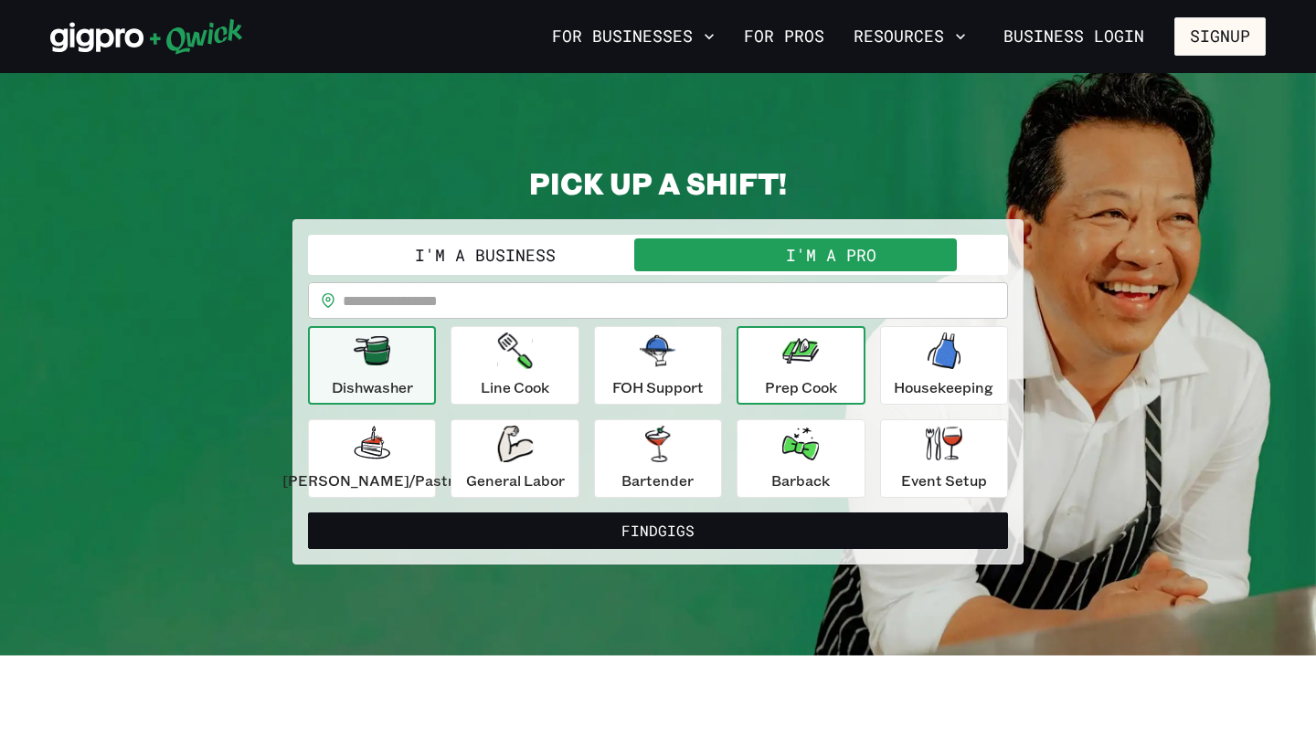
click at [805, 388] on p "Prep Cook" at bounding box center [801, 387] width 72 height 22
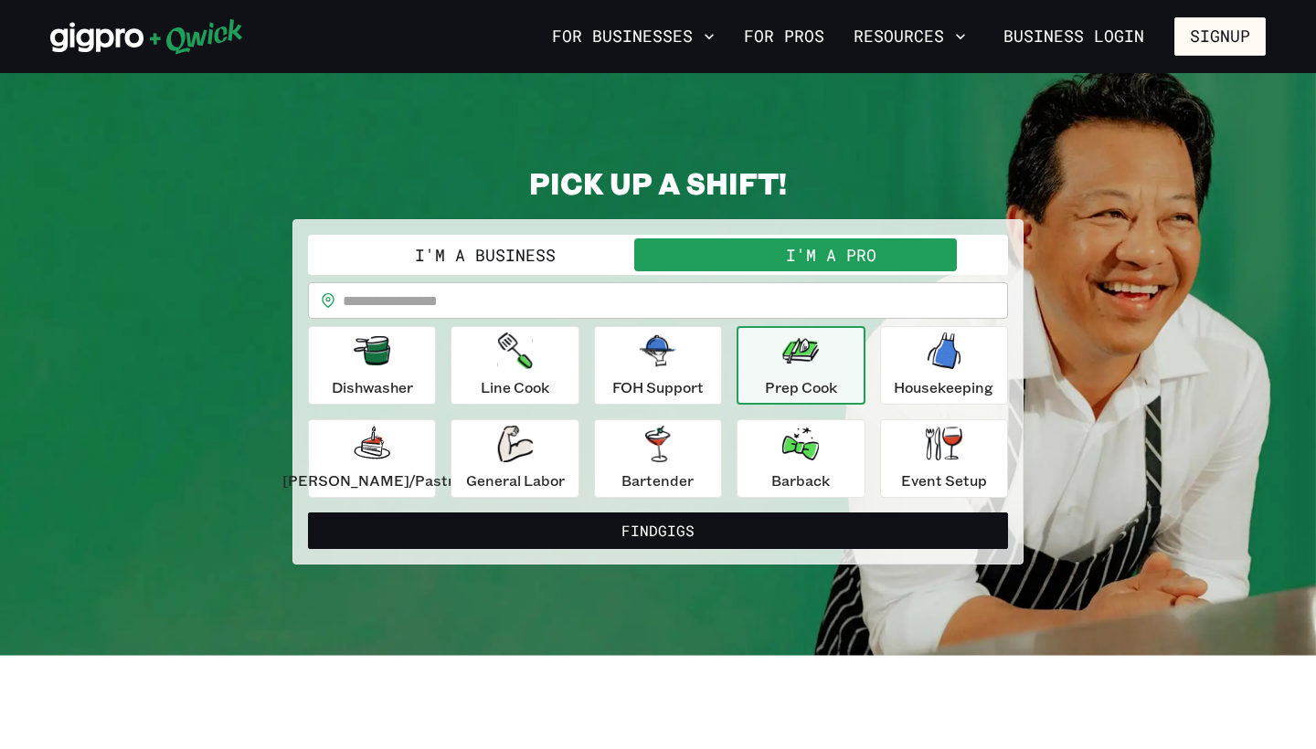
click at [652, 300] on input "text" at bounding box center [675, 300] width 665 height 37
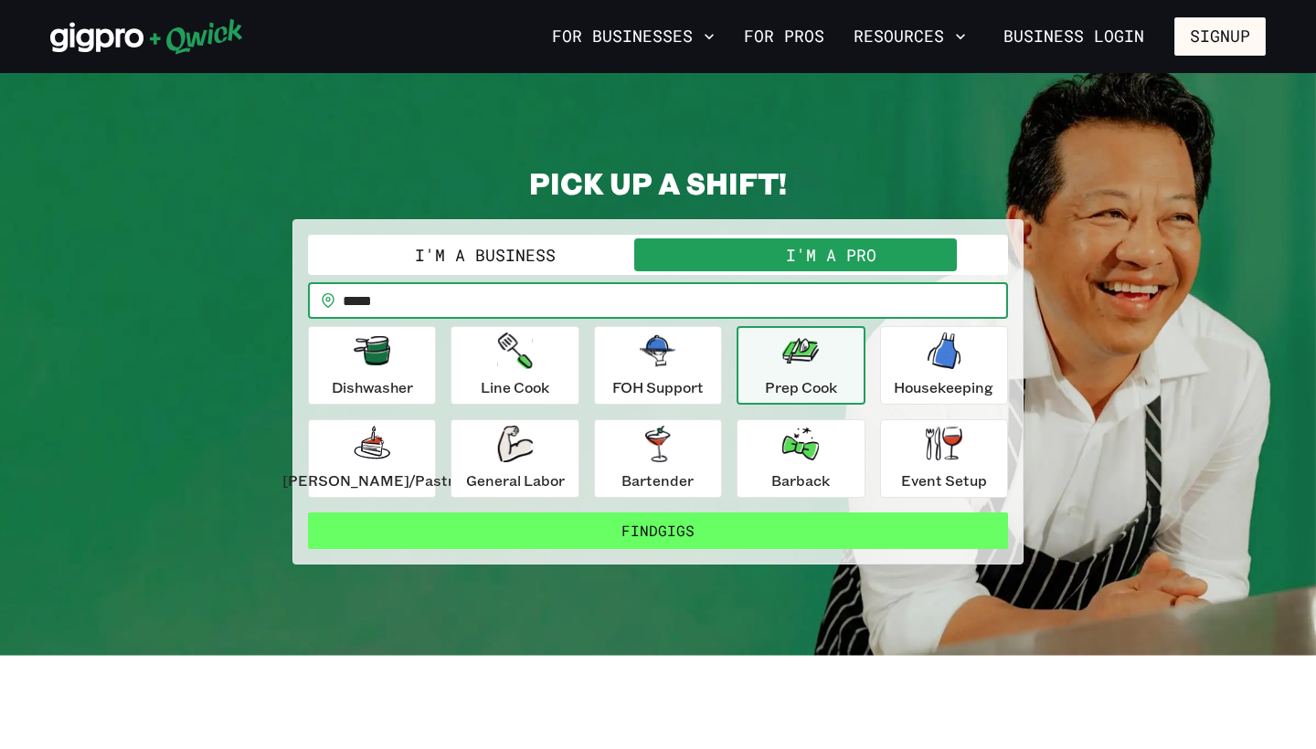
type input "*****"
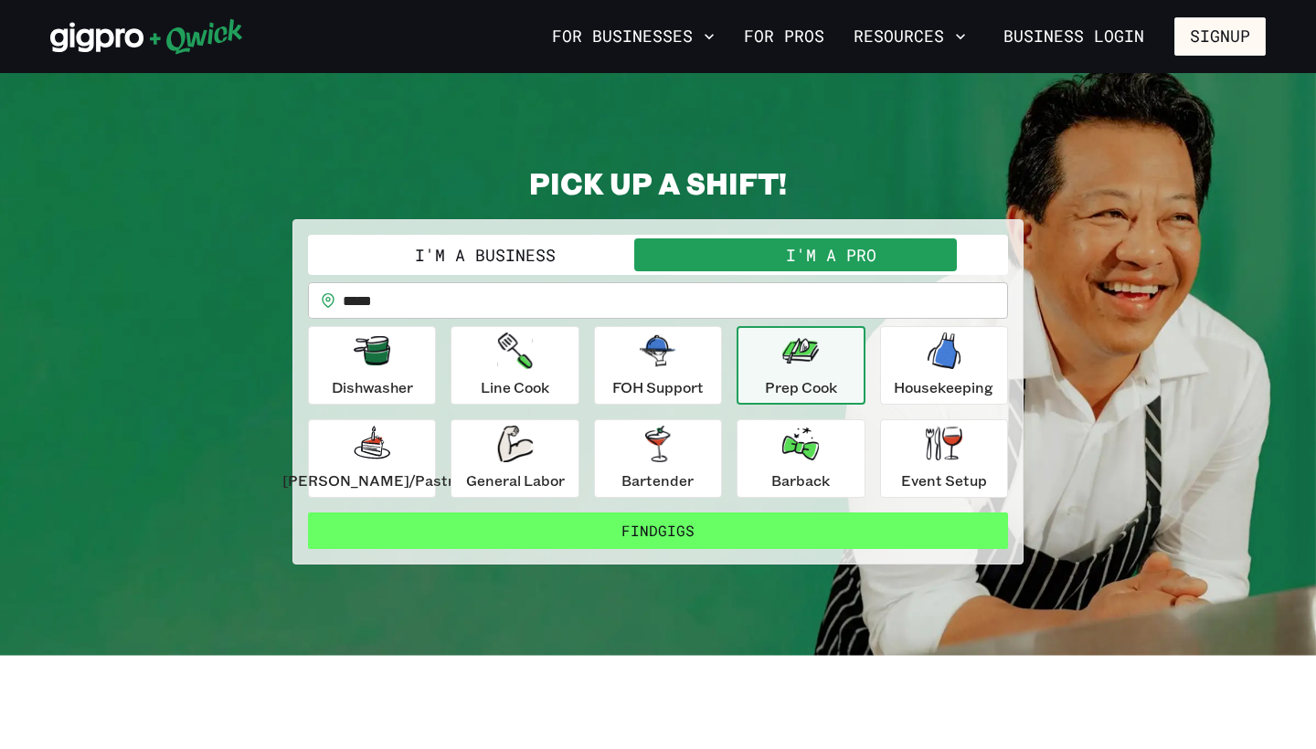
click at [768, 535] on button "Find Gigs" at bounding box center [658, 531] width 700 height 37
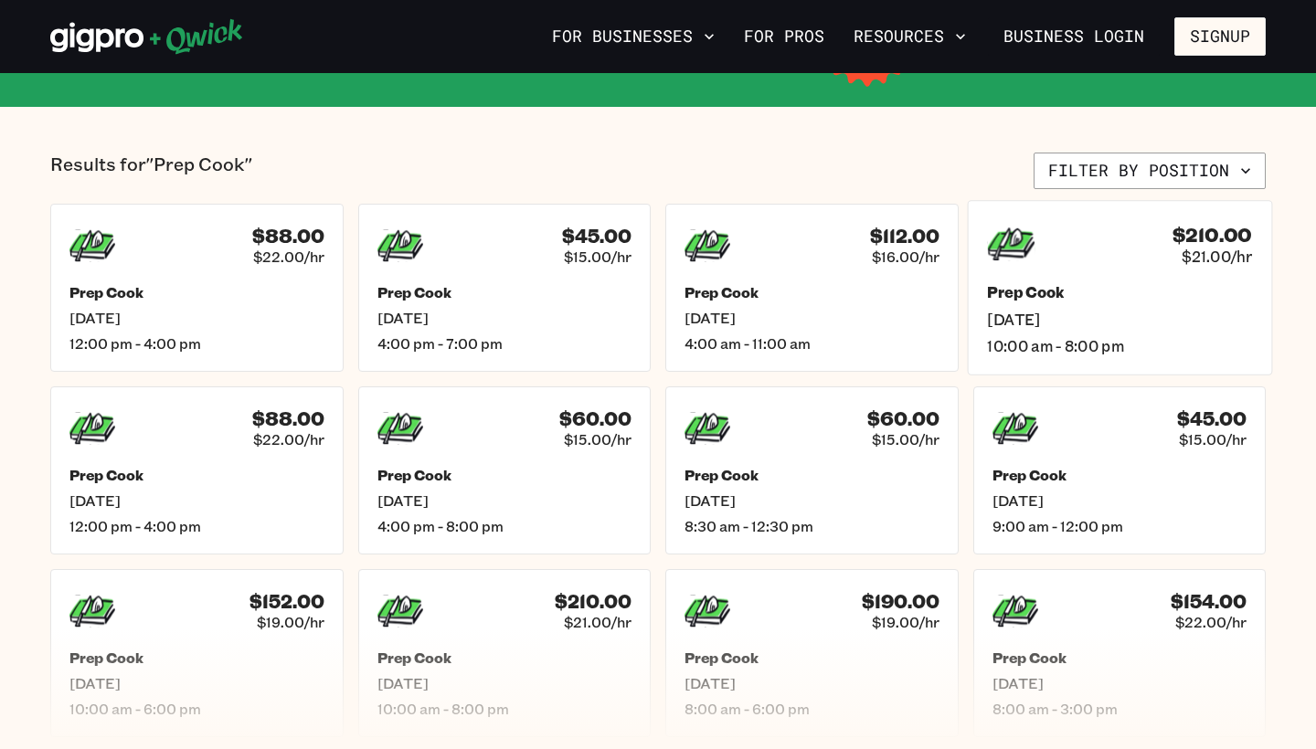
scroll to position [387, 0]
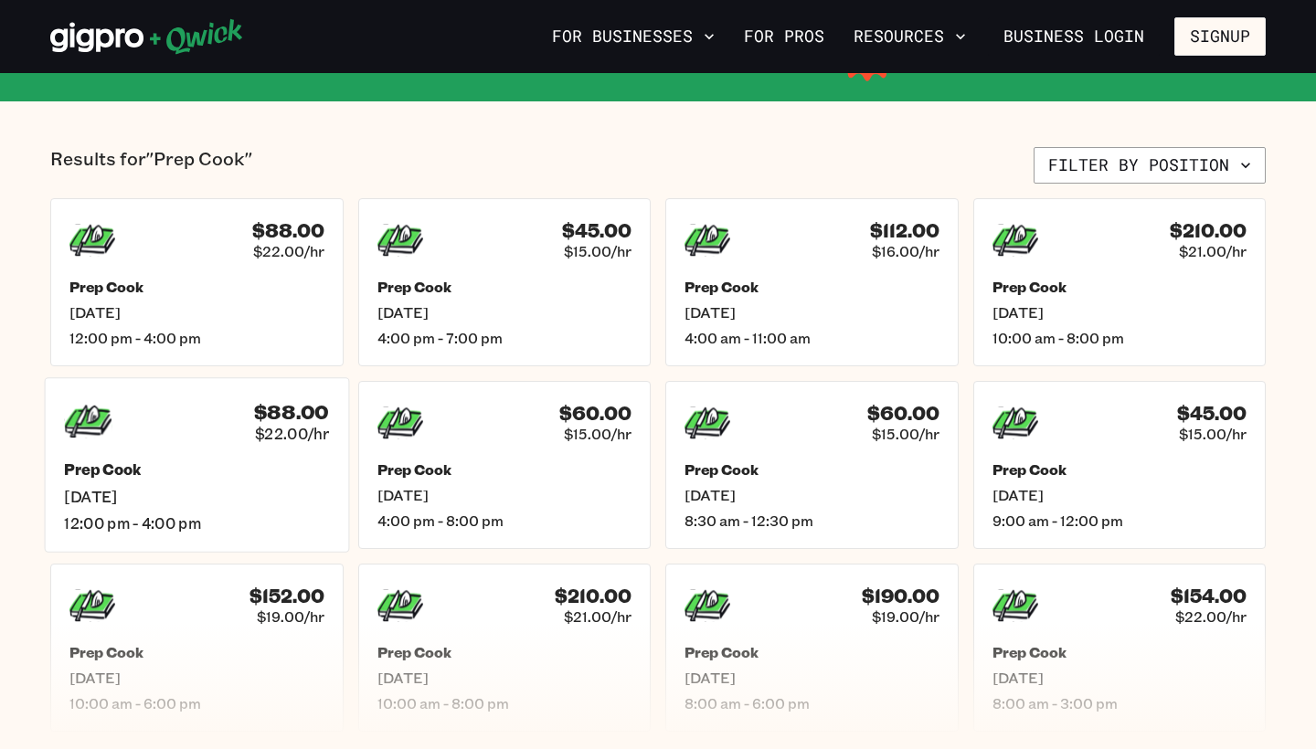
click at [288, 522] on span "12:00 pm - 4:00 pm" at bounding box center [196, 523] width 265 height 19
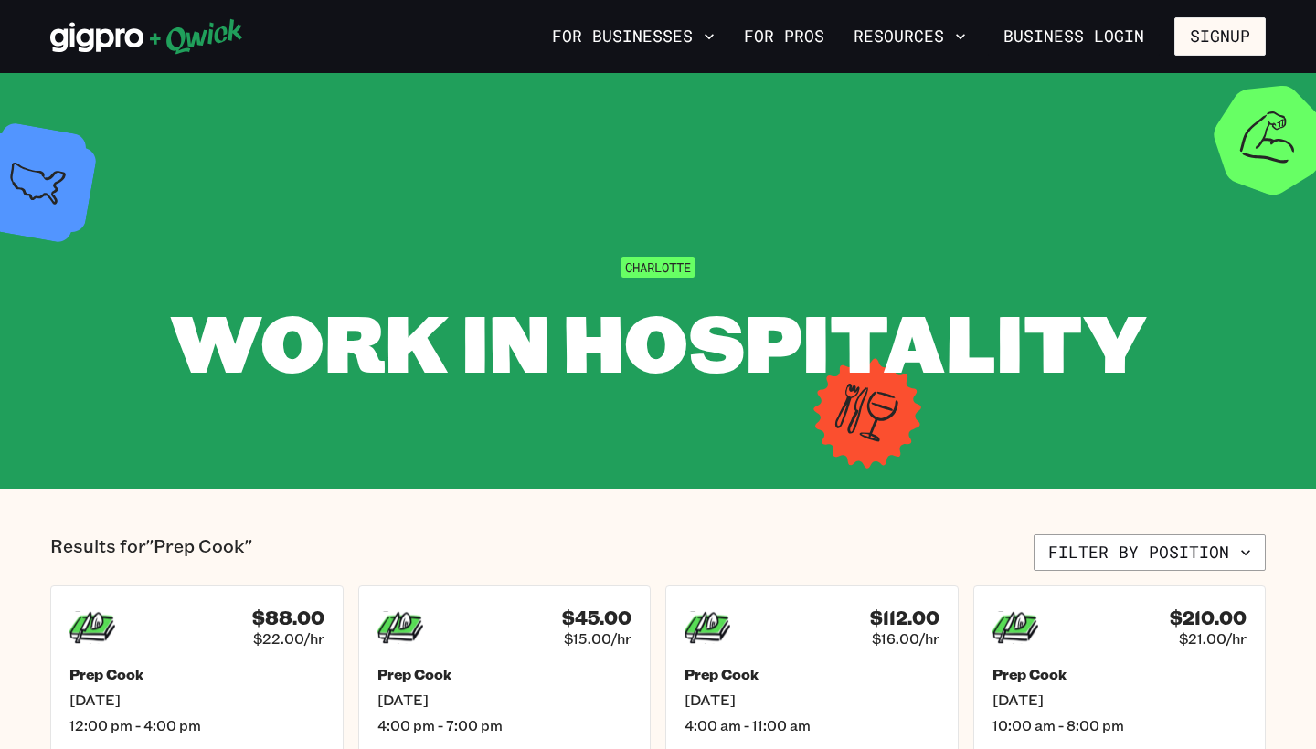
scroll to position [387, 0]
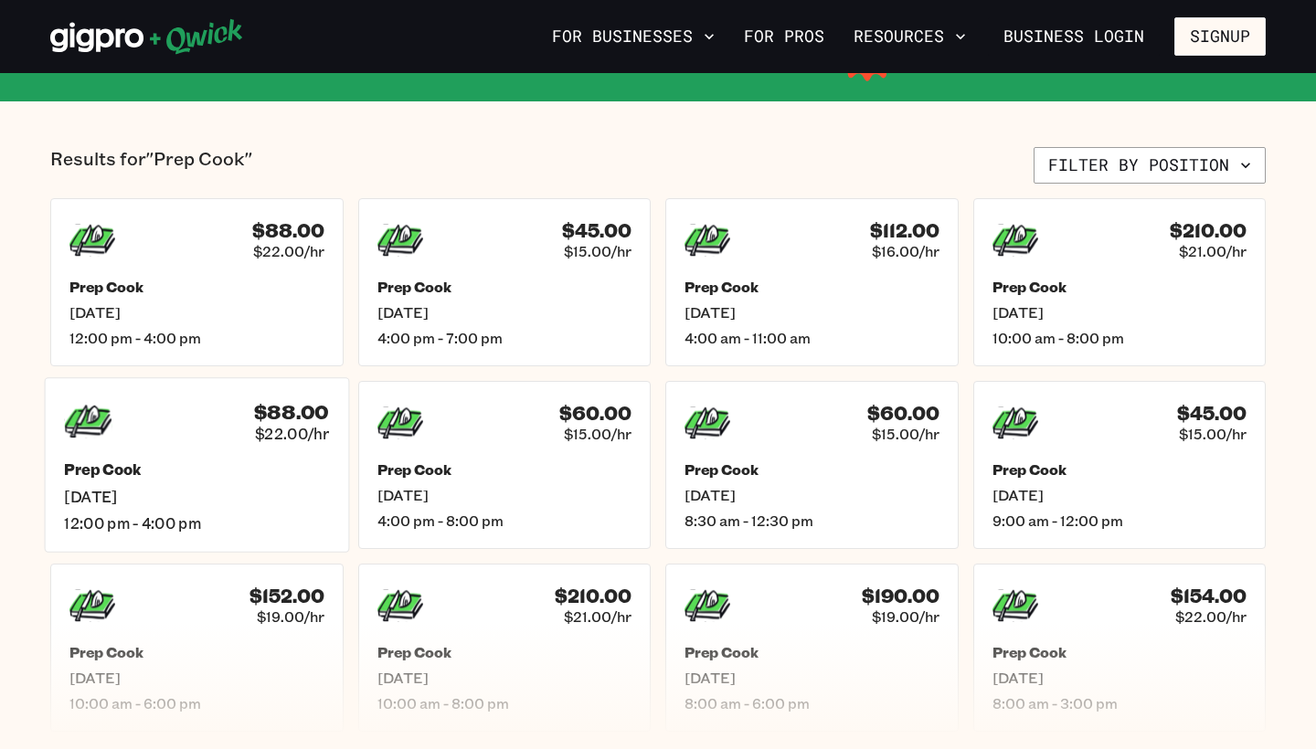
click at [181, 443] on div "$88.00 $22.00/hr" at bounding box center [196, 422] width 265 height 48
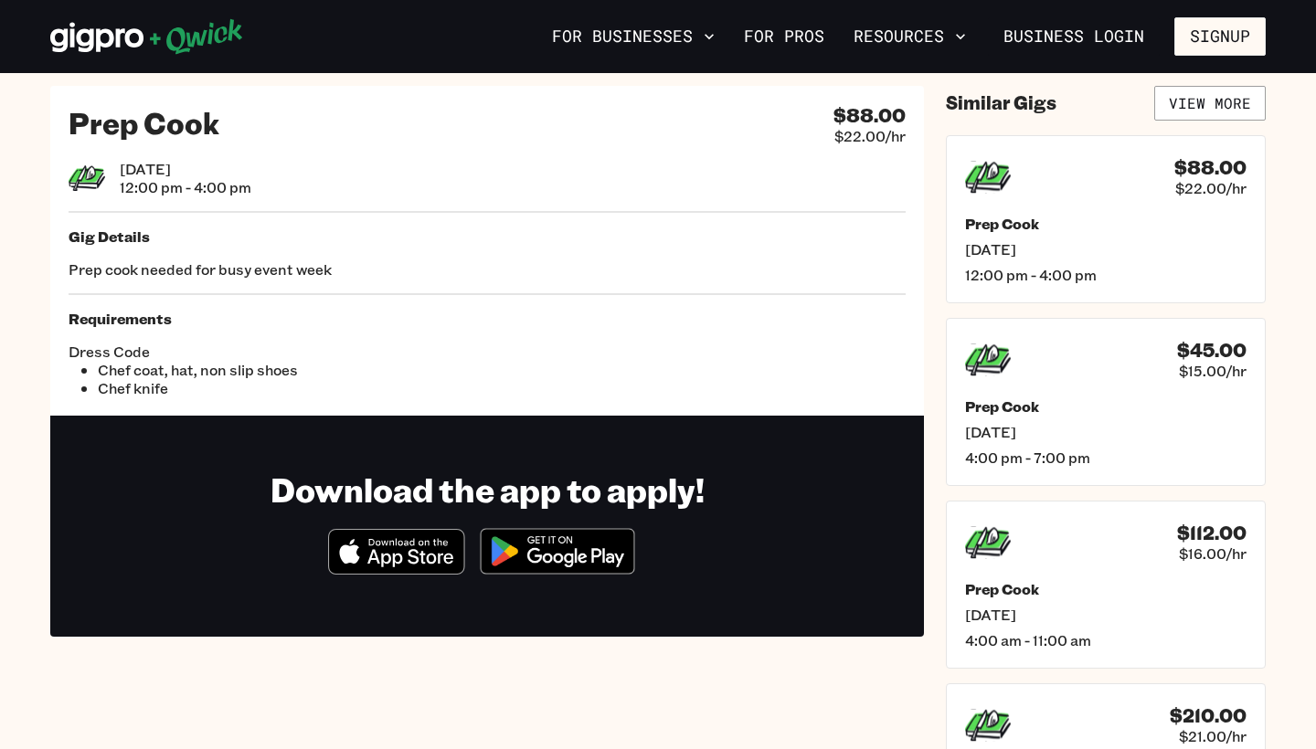
scroll to position [35, 0]
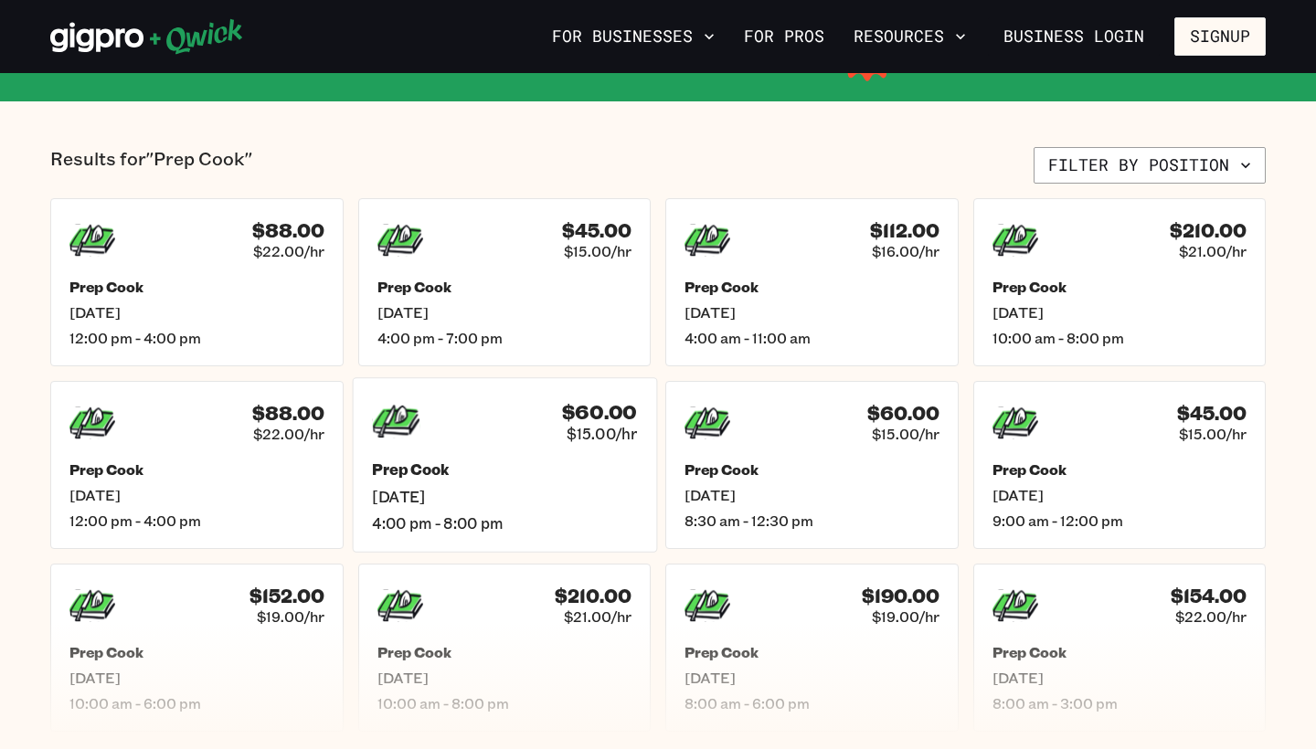
scroll to position [393, 0]
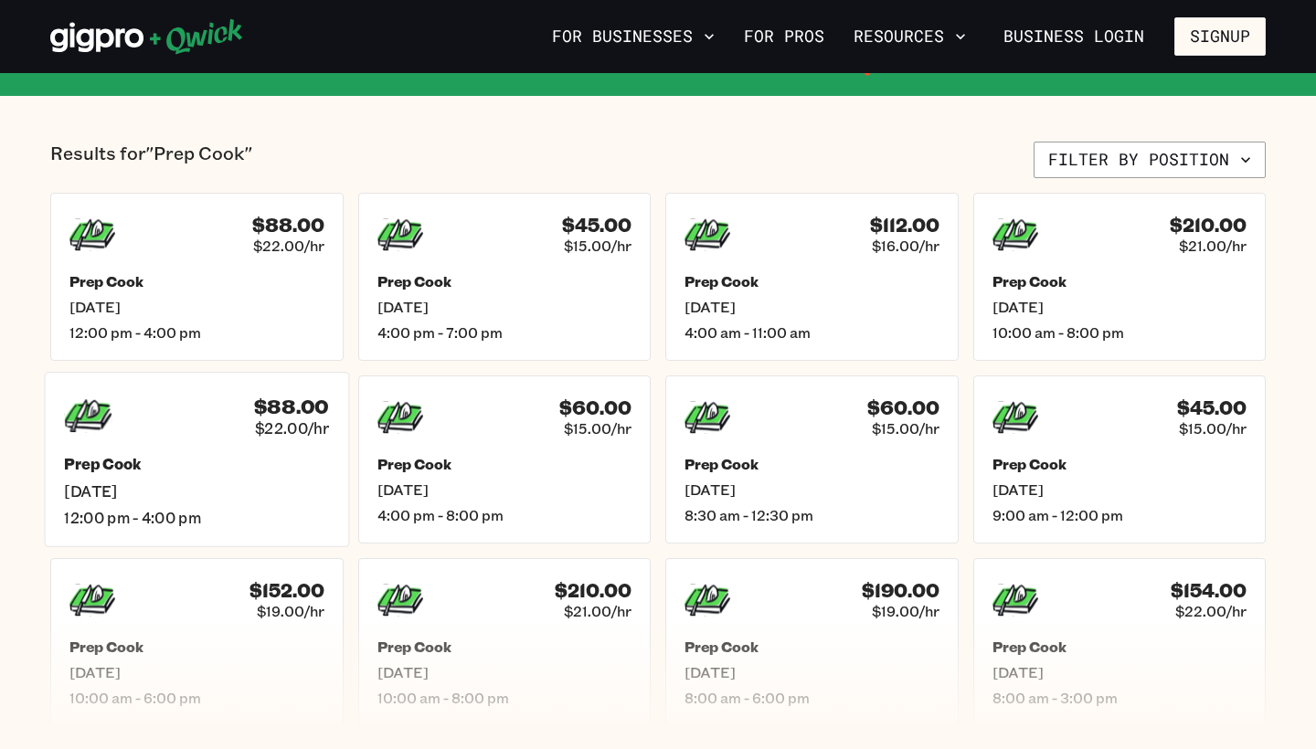
click at [236, 479] on div "Prep Cook [DATE] 12:00 pm - 4:00 pm" at bounding box center [196, 491] width 265 height 72
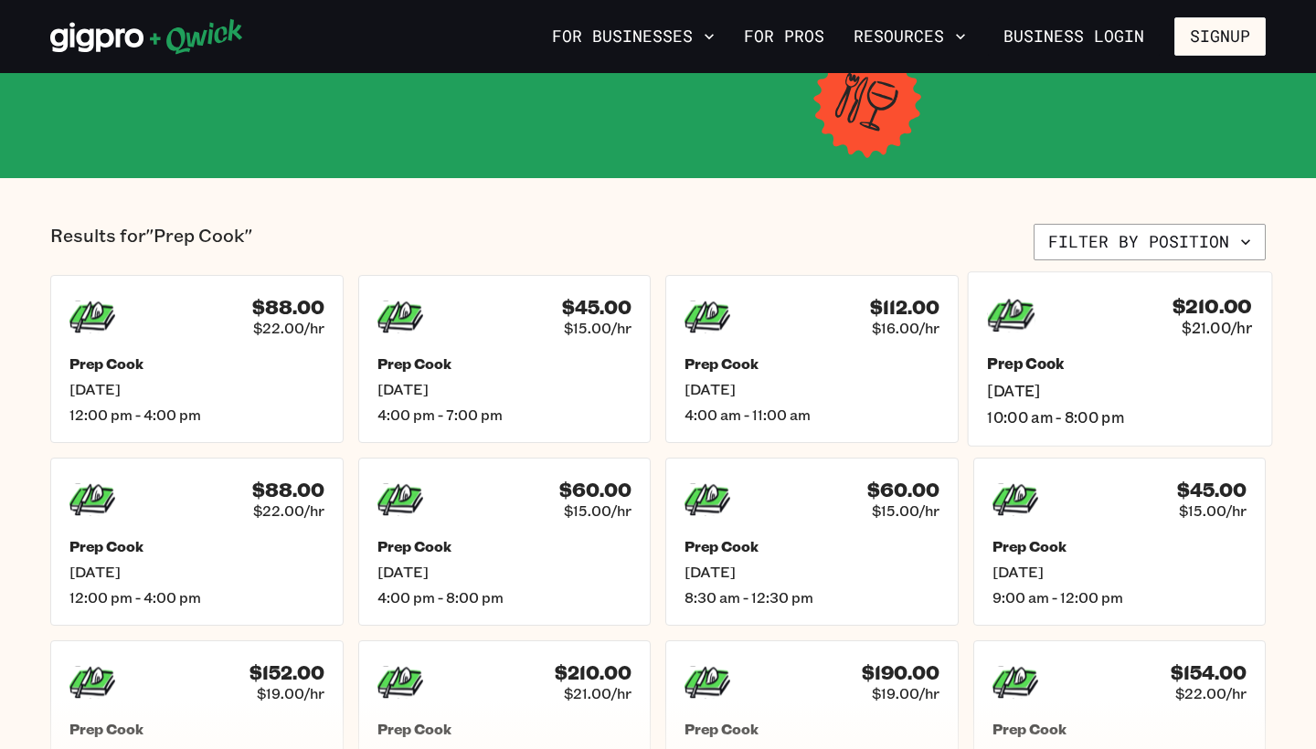
scroll to position [314, 0]
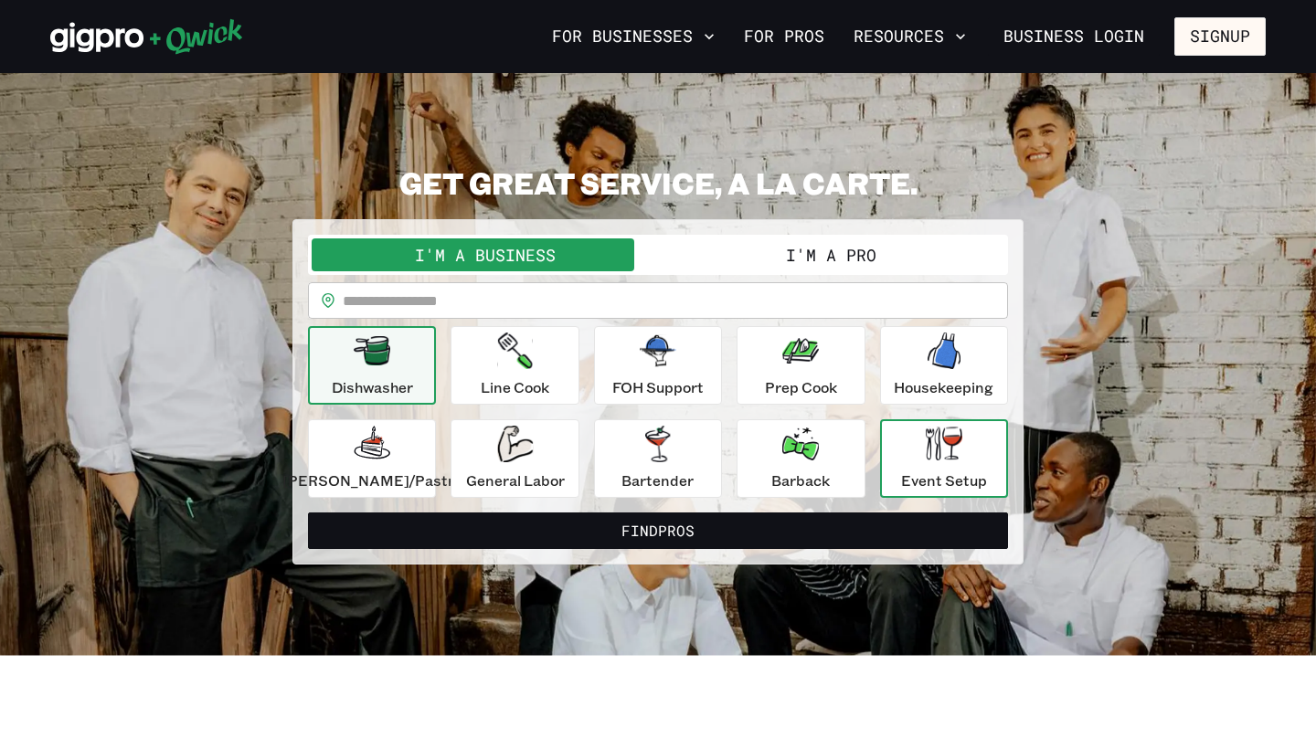
click at [944, 492] on button "Event Setup" at bounding box center [944, 458] width 128 height 79
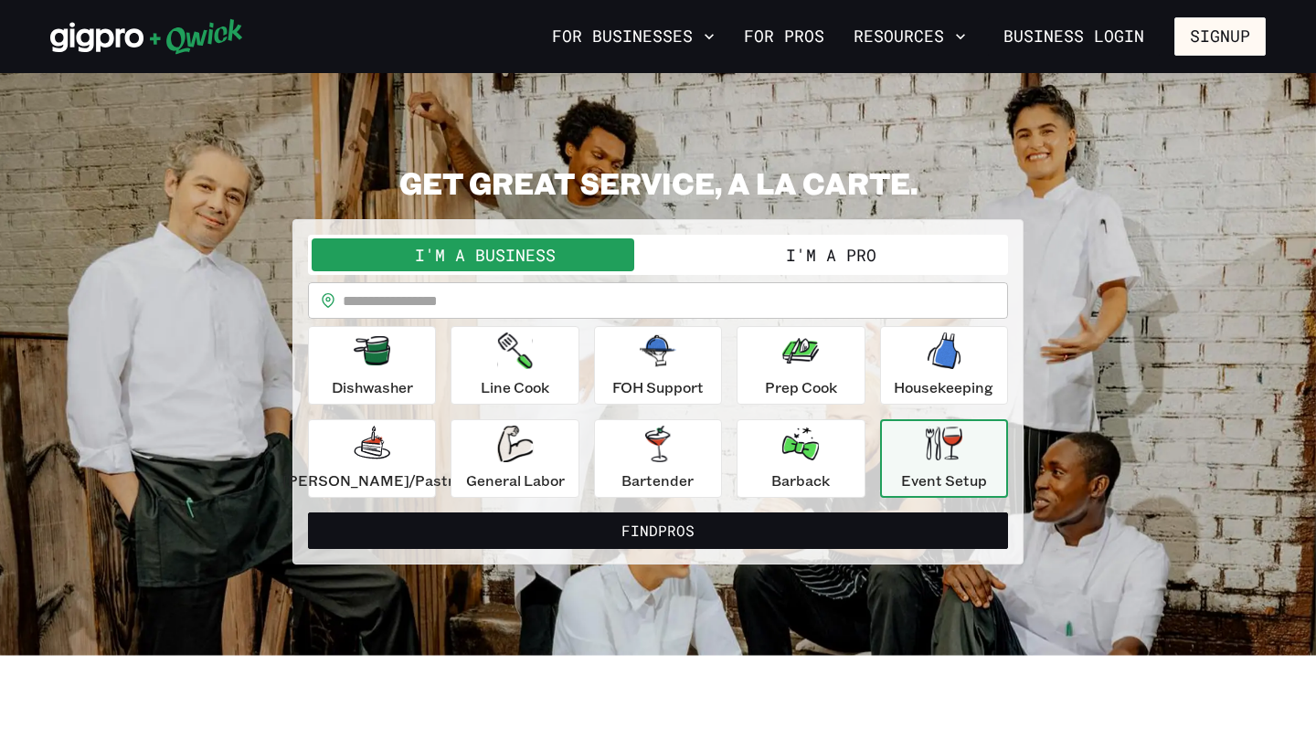
click at [516, 313] on input "text" at bounding box center [675, 300] width 665 height 37
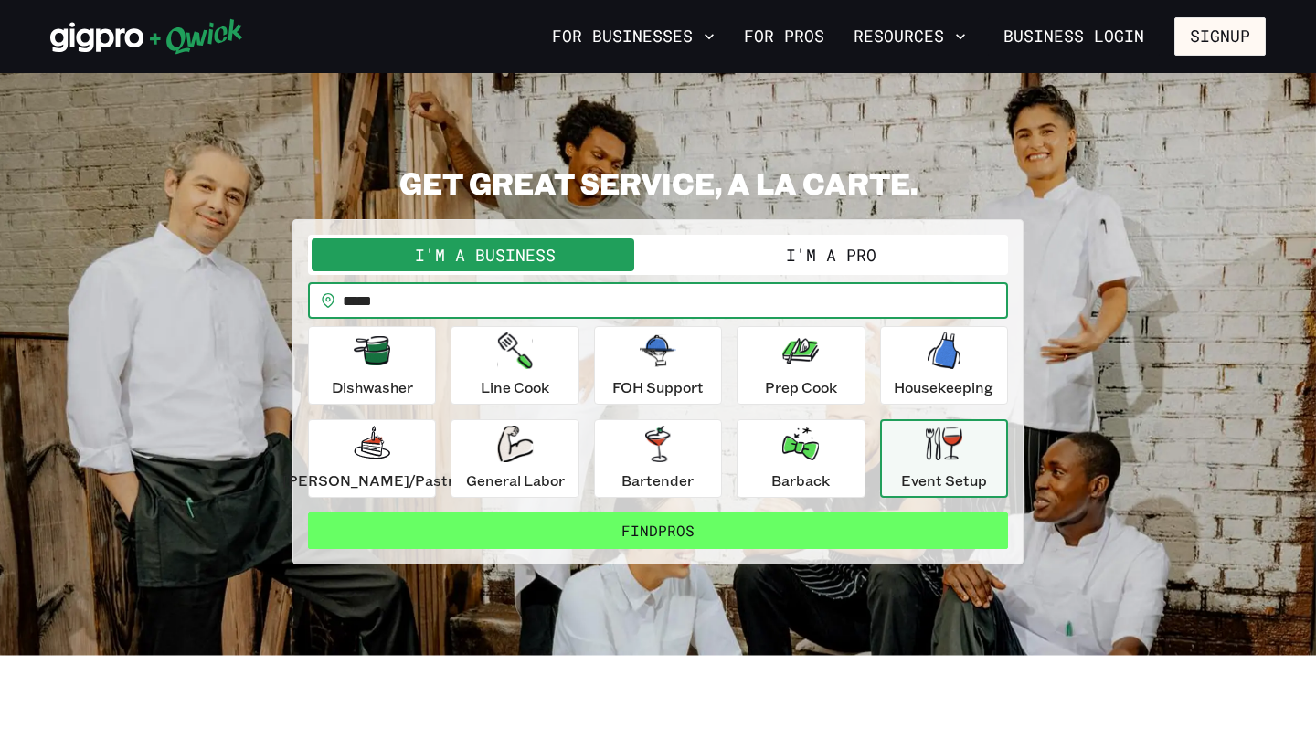
type input "*****"
click at [634, 530] on button "Find Pros" at bounding box center [658, 531] width 700 height 37
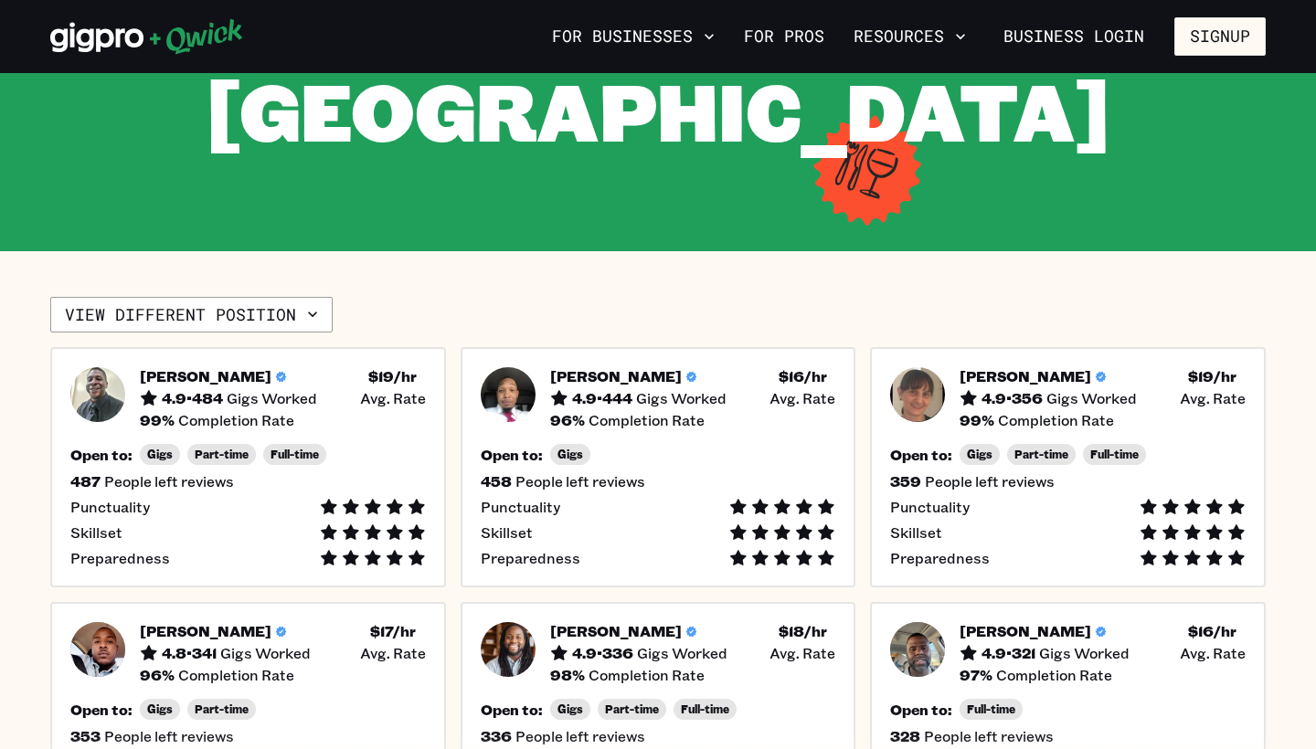
scroll to position [349, 0]
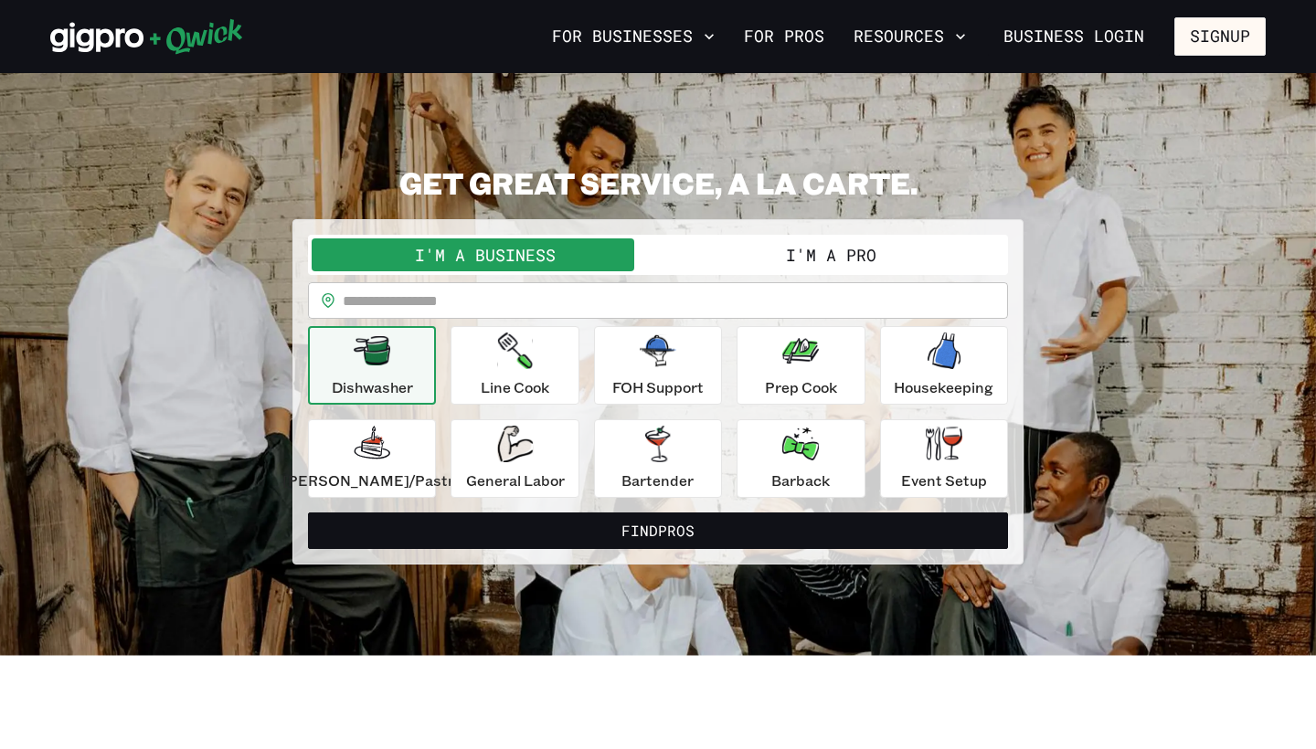
click at [791, 245] on button "I'm a Pro" at bounding box center [831, 255] width 346 height 33
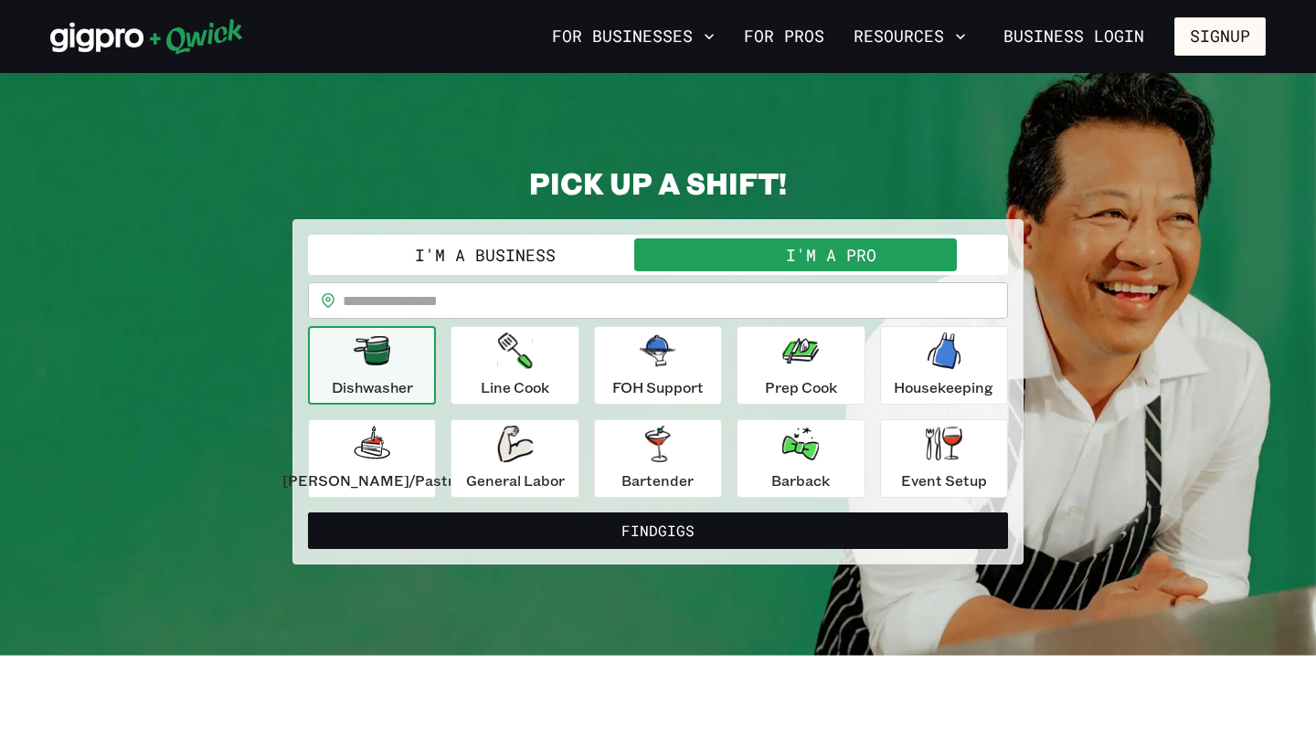
click at [552, 301] on input "text" at bounding box center [675, 300] width 665 height 37
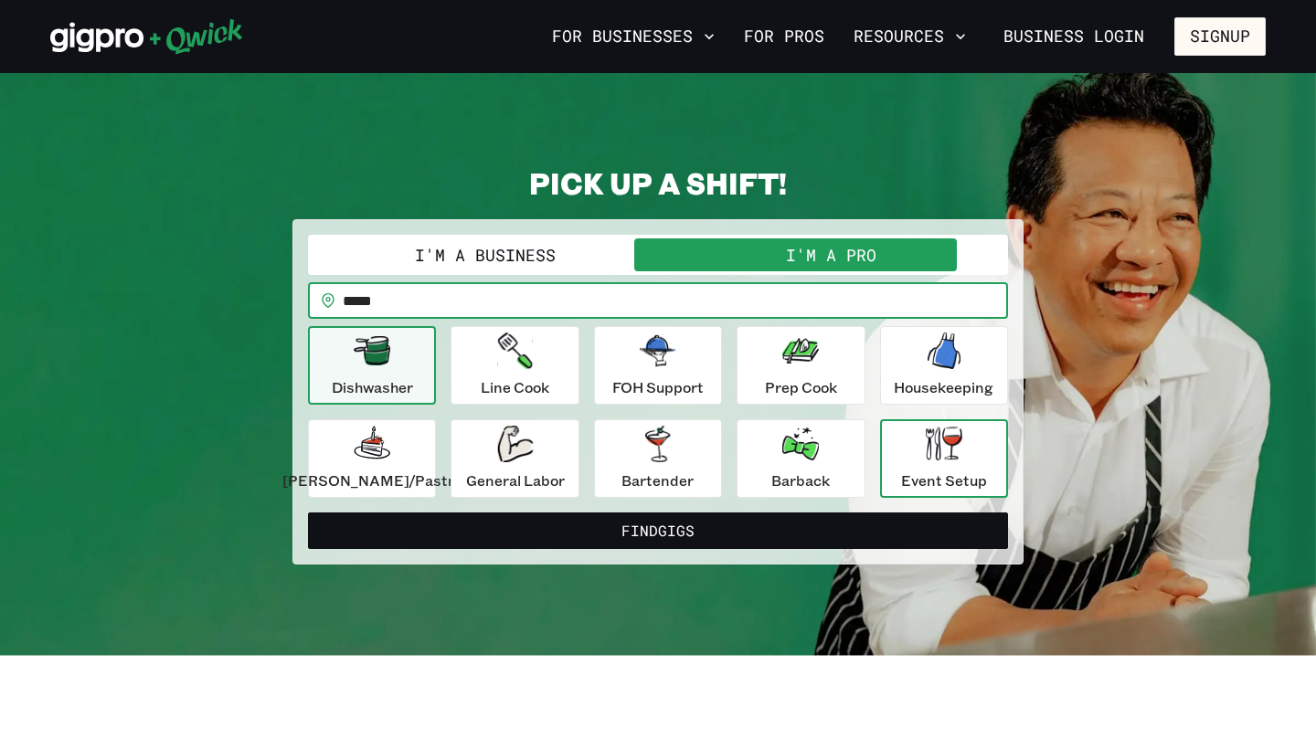
type input "*****"
click at [949, 483] on p "Event Setup" at bounding box center [944, 481] width 86 height 22
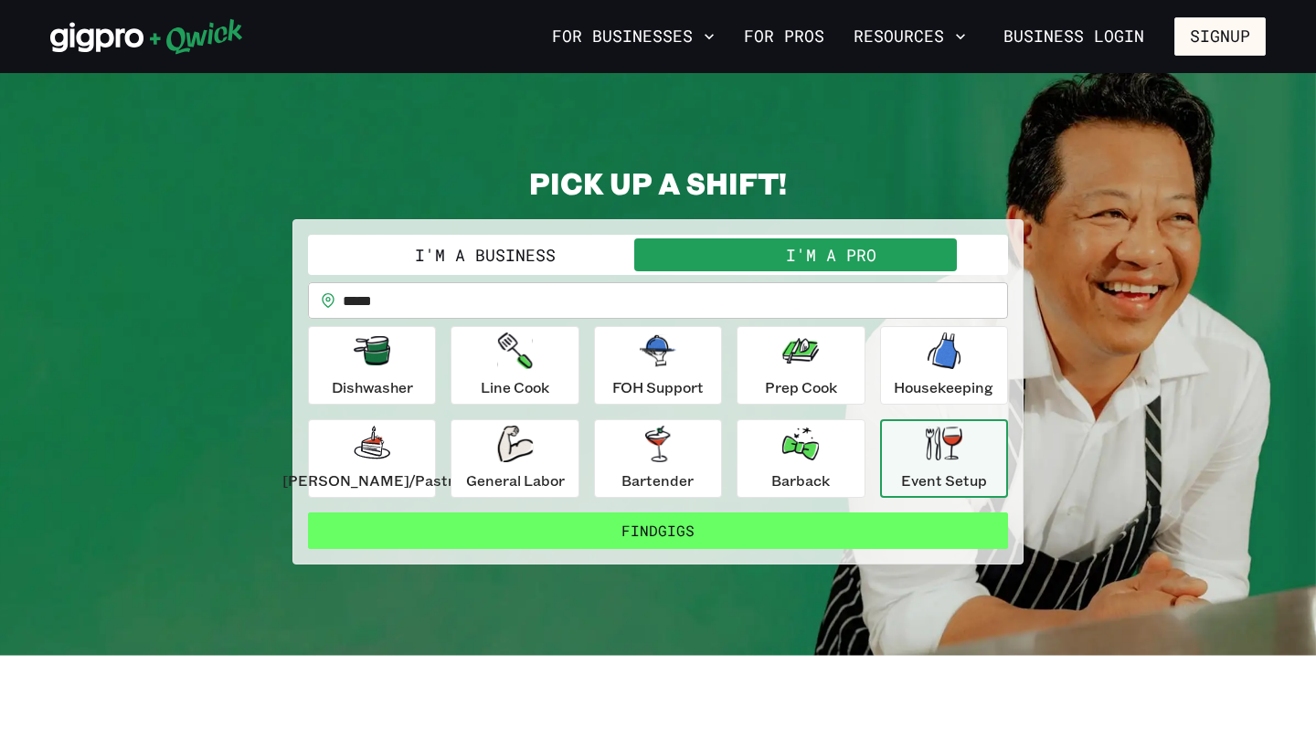
click at [695, 533] on button "Find Gigs" at bounding box center [658, 531] width 700 height 37
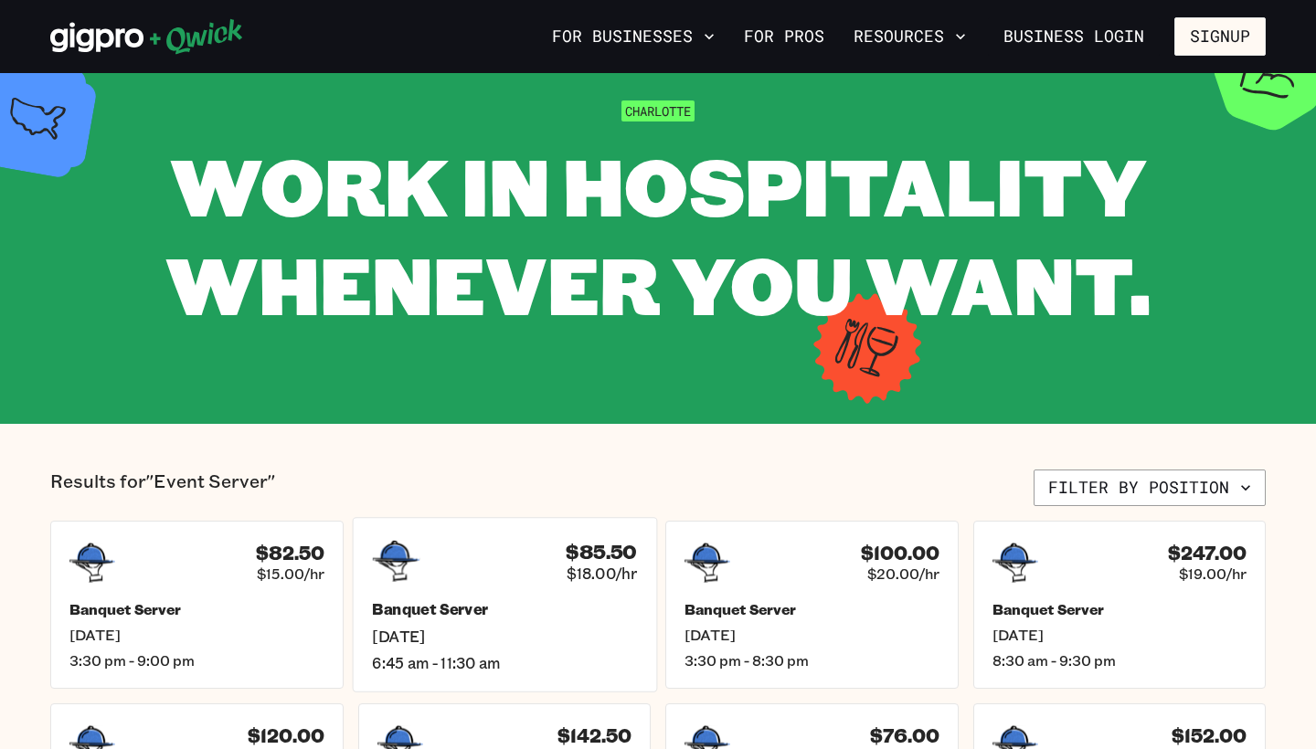
scroll to position [61, 0]
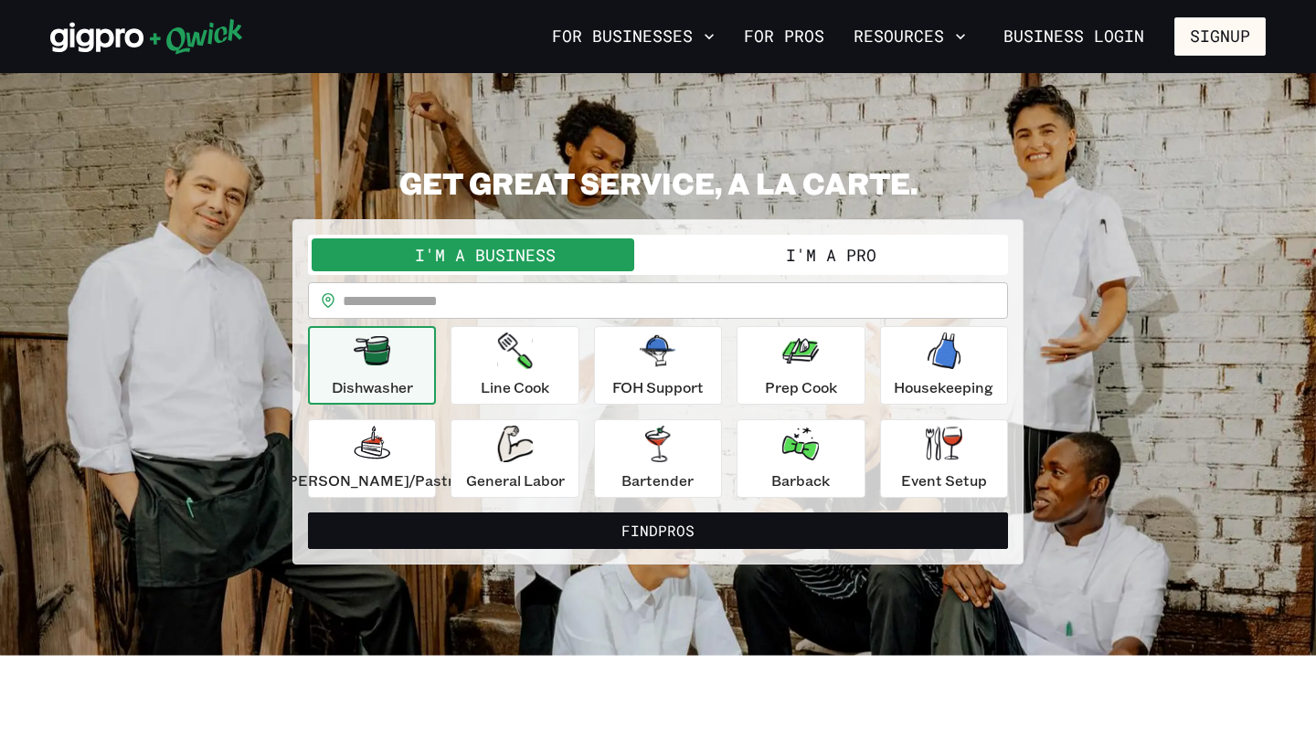
click at [756, 274] on div "I'm a Business I'm a Pro" at bounding box center [658, 255] width 700 height 40
click at [756, 265] on button "I'm a Pro" at bounding box center [831, 255] width 346 height 33
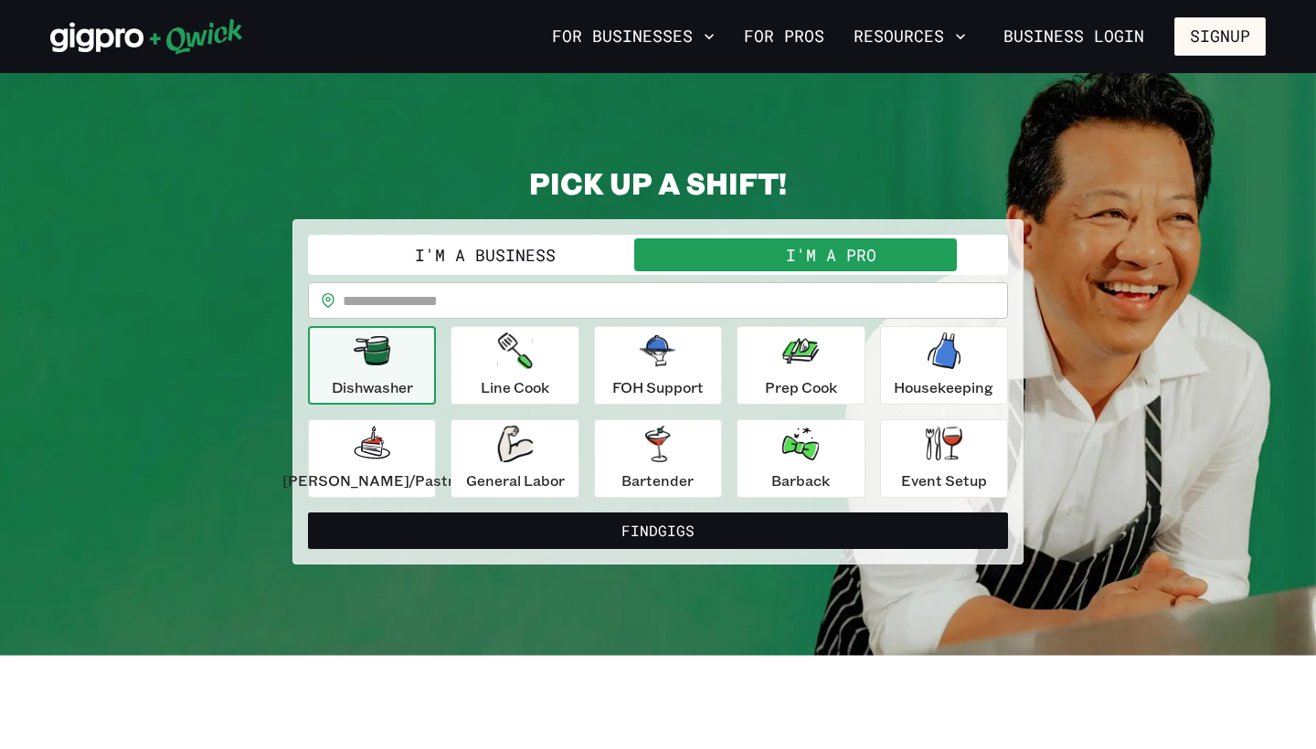
click at [675, 288] on input "text" at bounding box center [675, 300] width 665 height 37
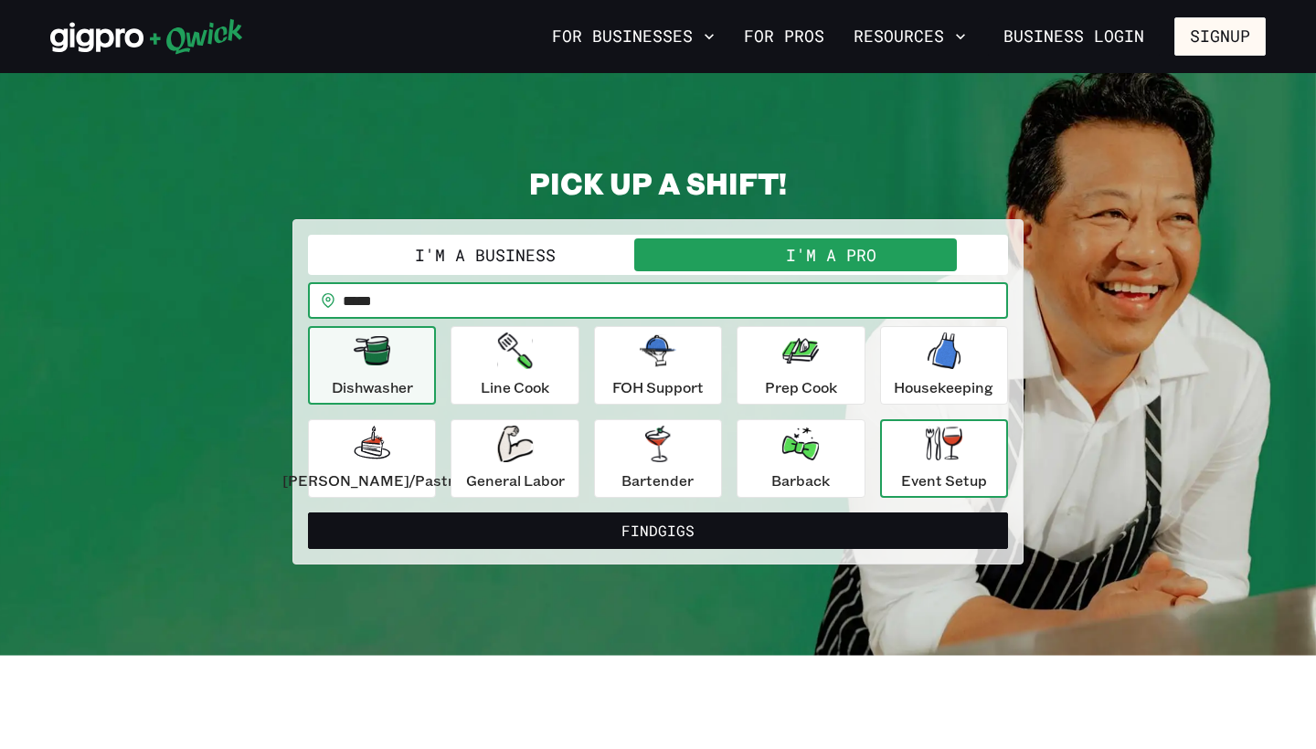
type input "*****"
click at [908, 475] on p "Event Setup" at bounding box center [944, 481] width 86 height 22
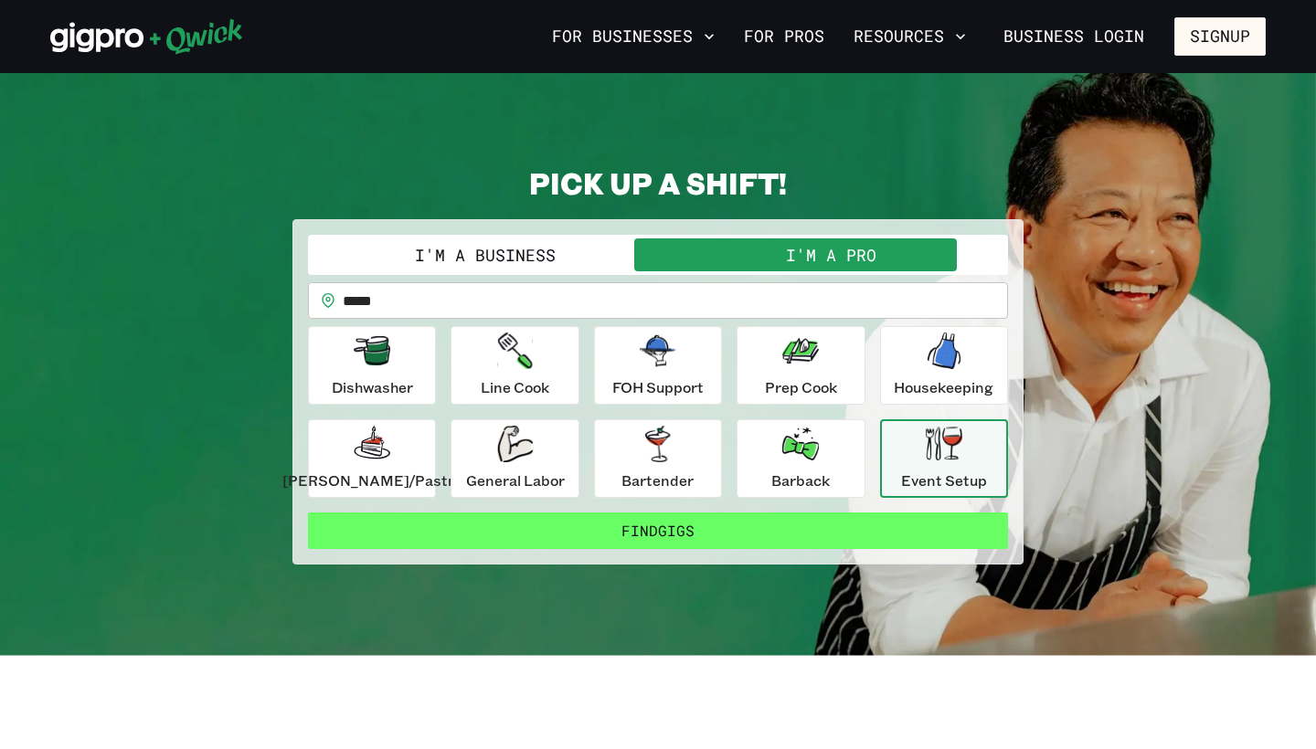
click at [769, 526] on button "Find Gigs" at bounding box center [658, 531] width 700 height 37
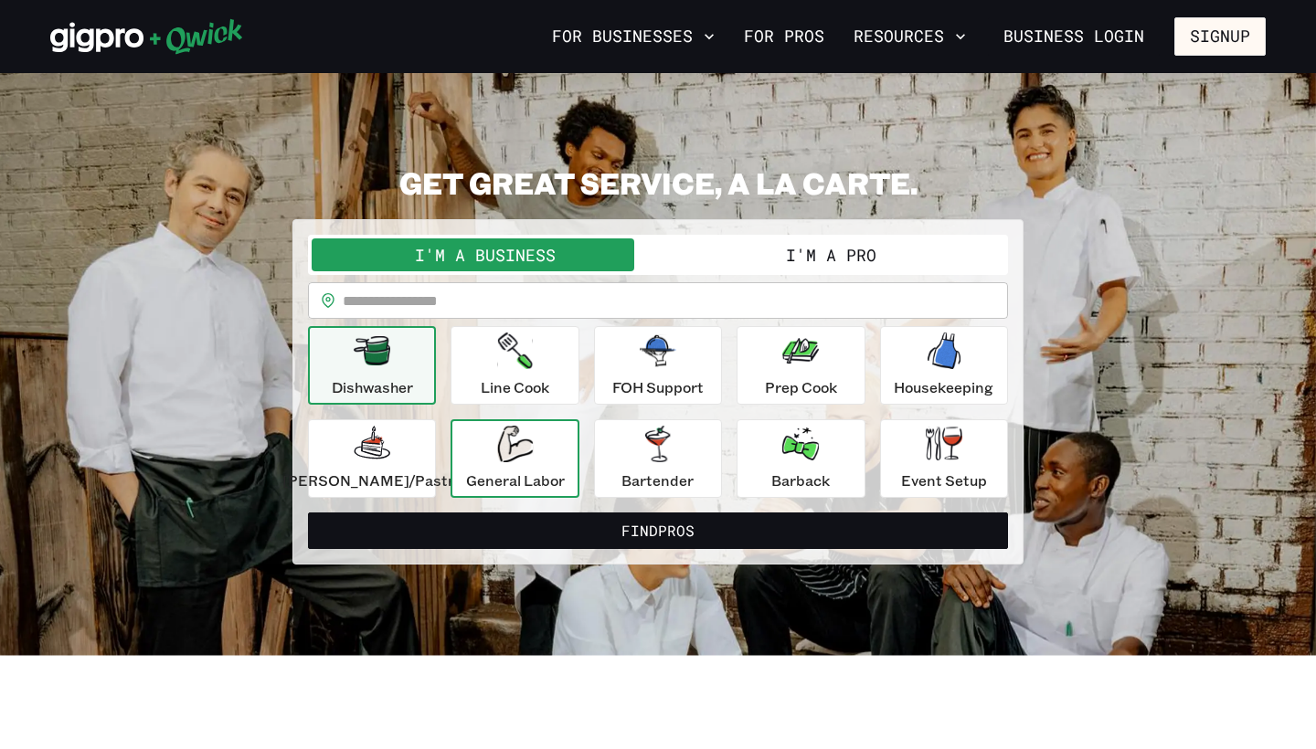
click at [534, 472] on p "General Labor" at bounding box center [515, 481] width 99 height 22
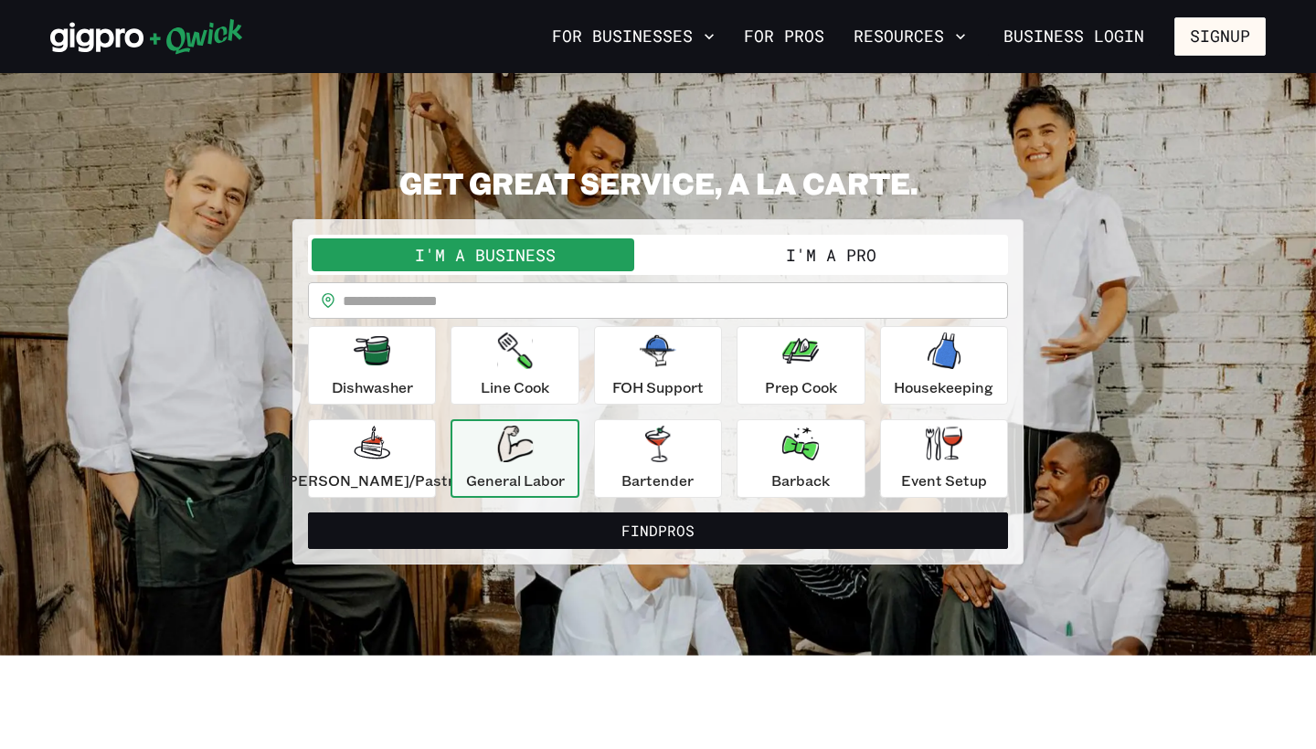
click at [766, 269] on button "I'm a Pro" at bounding box center [831, 255] width 346 height 33
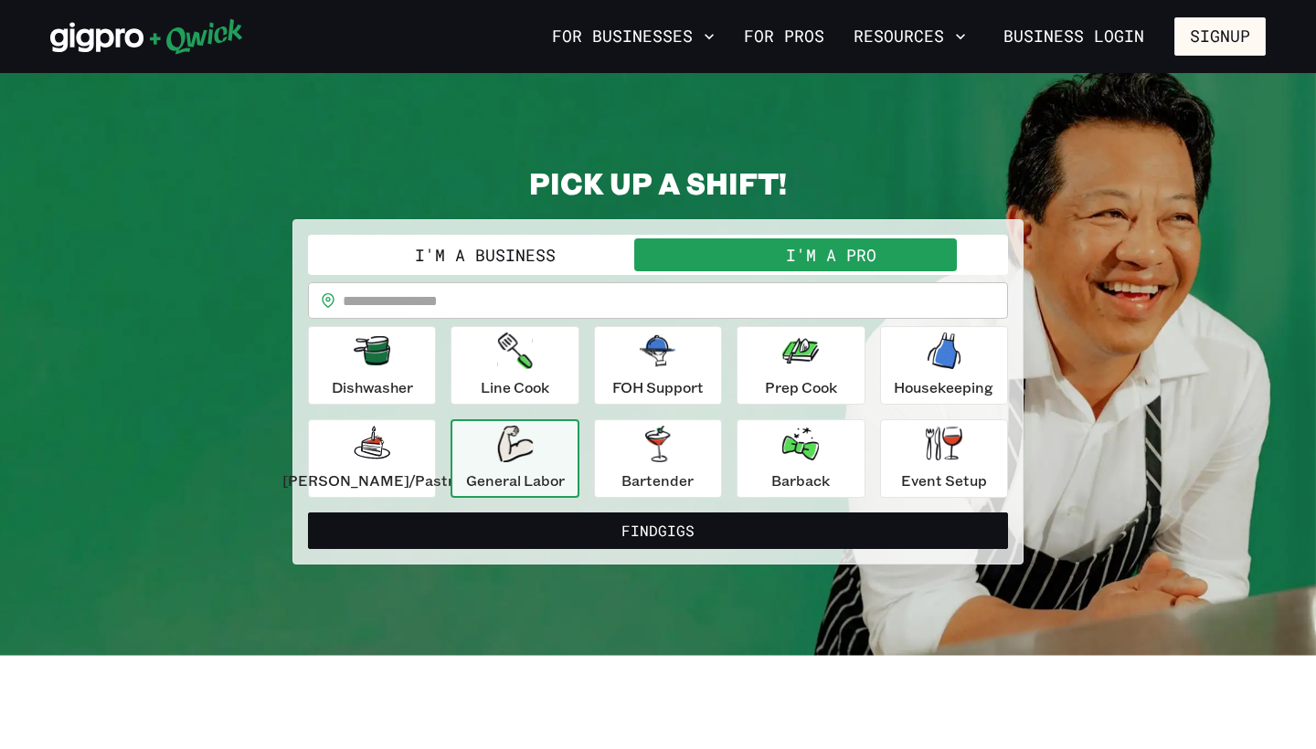
click at [726, 311] on input "text" at bounding box center [675, 300] width 665 height 37
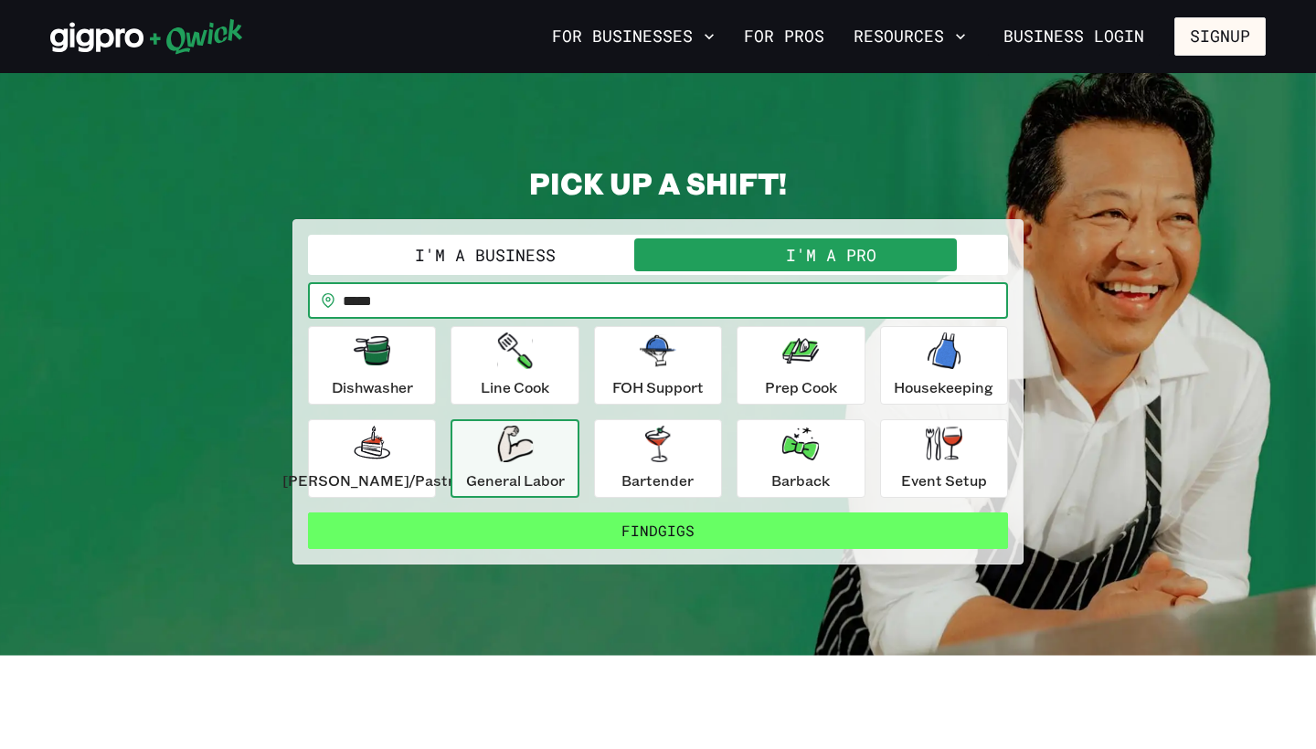
type input "*****"
click at [692, 534] on button "Find Gigs" at bounding box center [658, 531] width 700 height 37
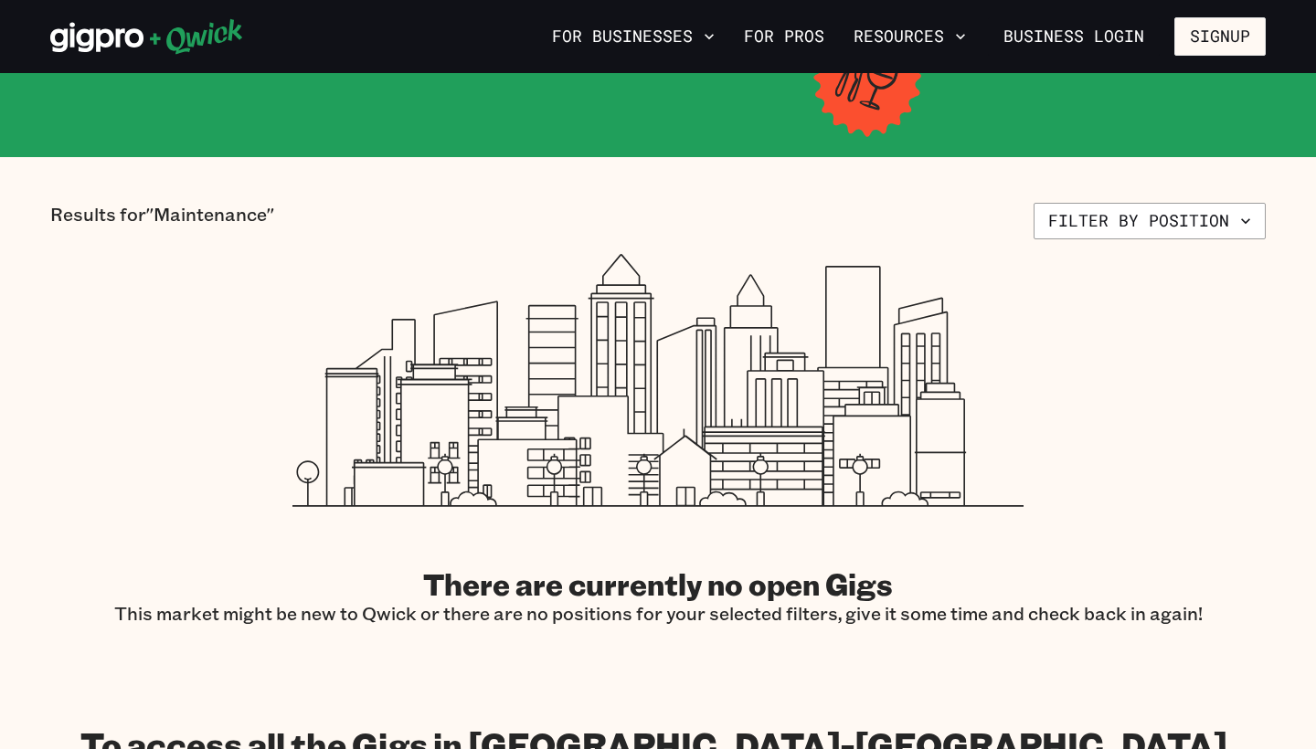
scroll to position [334, 0]
